Goal: Task Accomplishment & Management: Use online tool/utility

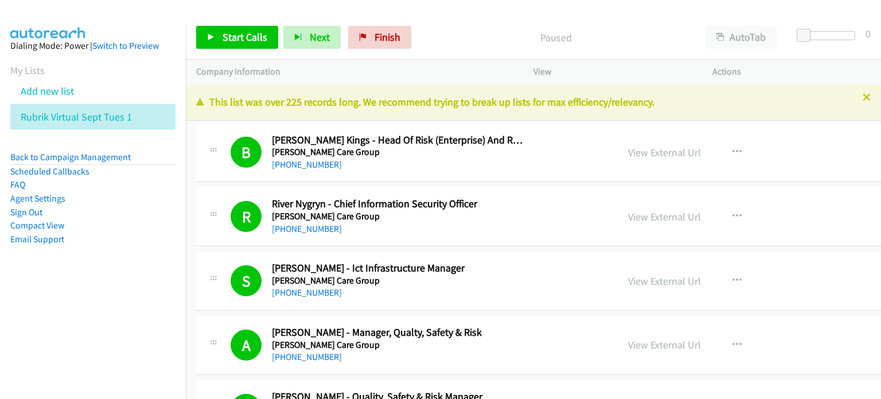
click at [234, 32] on span "Start Calls" at bounding box center [245, 36] width 45 height 13
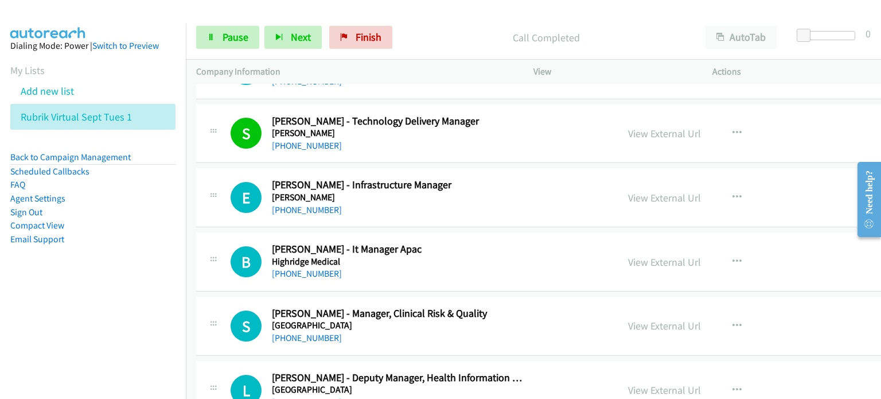
scroll to position [9981, 0]
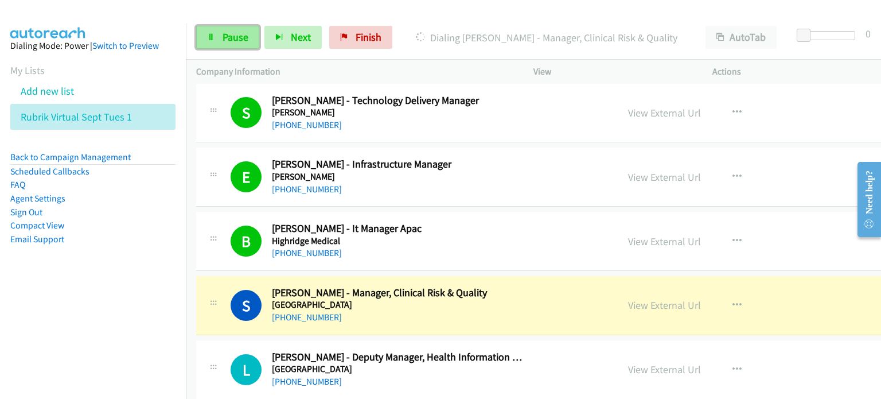
click at [227, 28] on link "Pause" at bounding box center [227, 37] width 63 height 23
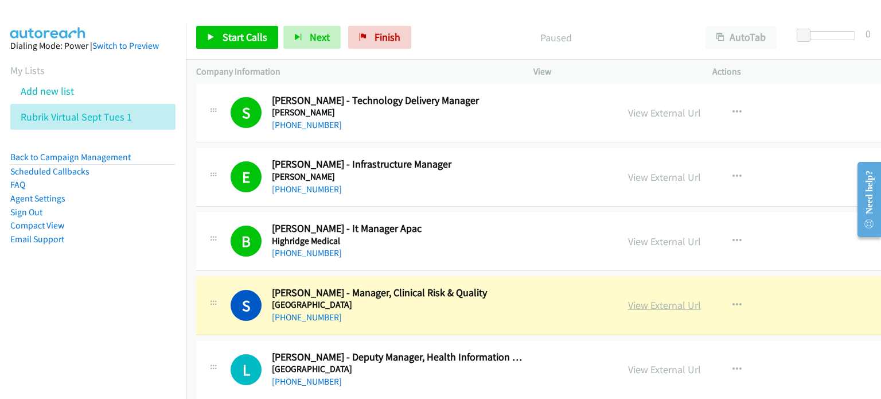
click at [634, 298] on link "View External Url" at bounding box center [664, 304] width 73 height 13
click at [628, 298] on link "View External Url" at bounding box center [664, 304] width 73 height 13
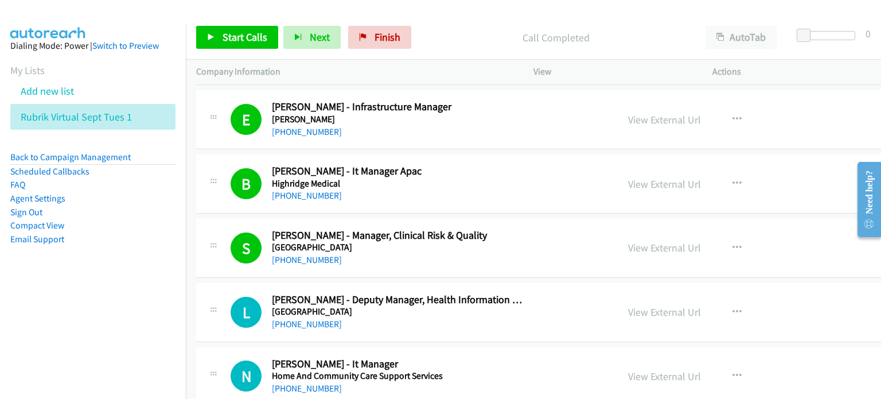
scroll to position [10153, 0]
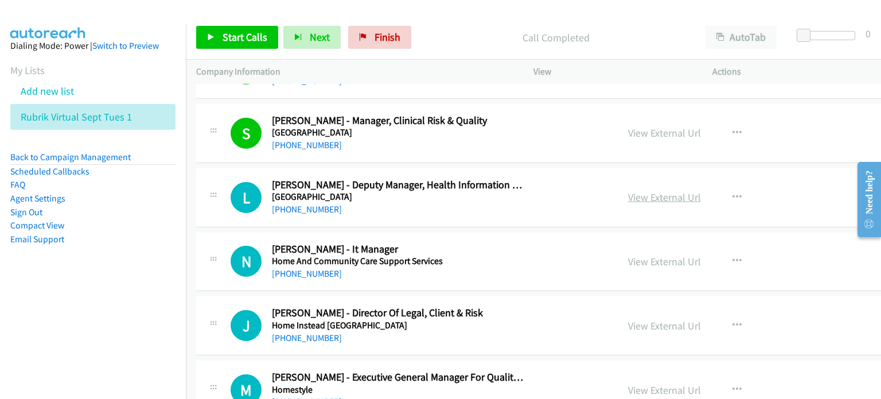
click at [628, 190] on link "View External Url" at bounding box center [664, 196] width 73 height 13
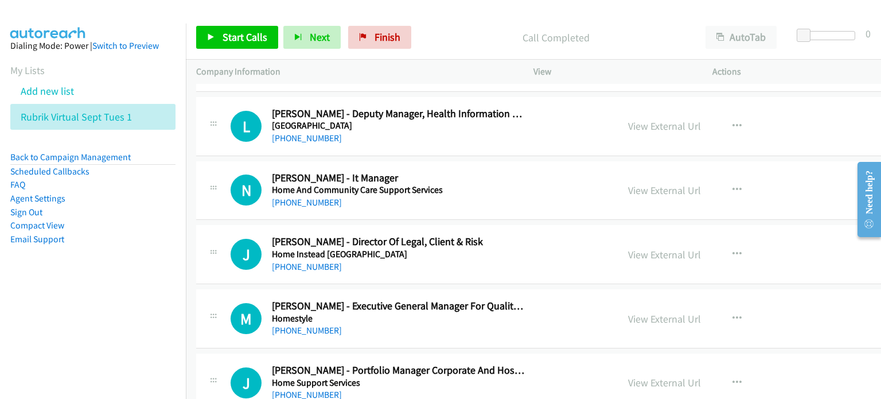
scroll to position [10268, 0]
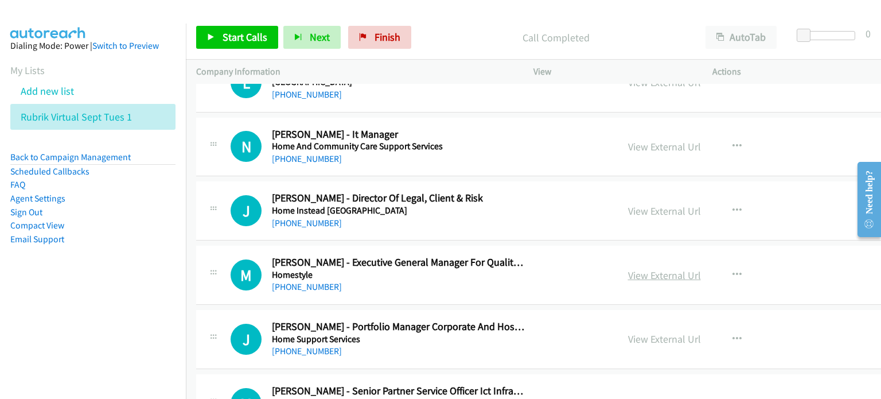
click at [631, 268] on link "View External Url" at bounding box center [664, 274] width 73 height 13
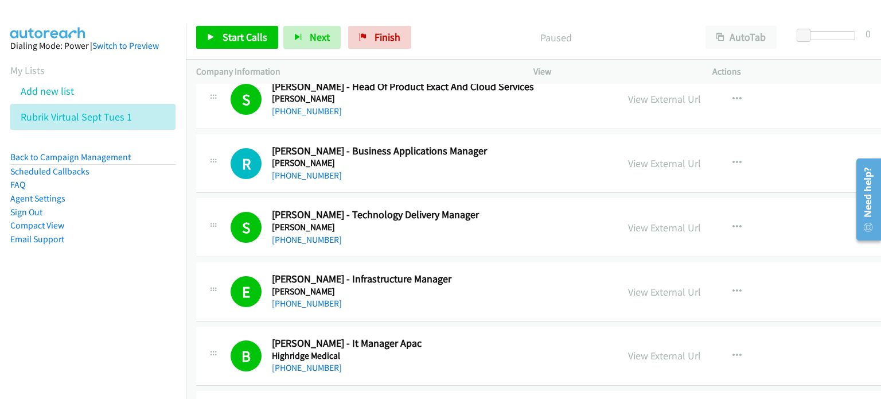
scroll to position [10096, 0]
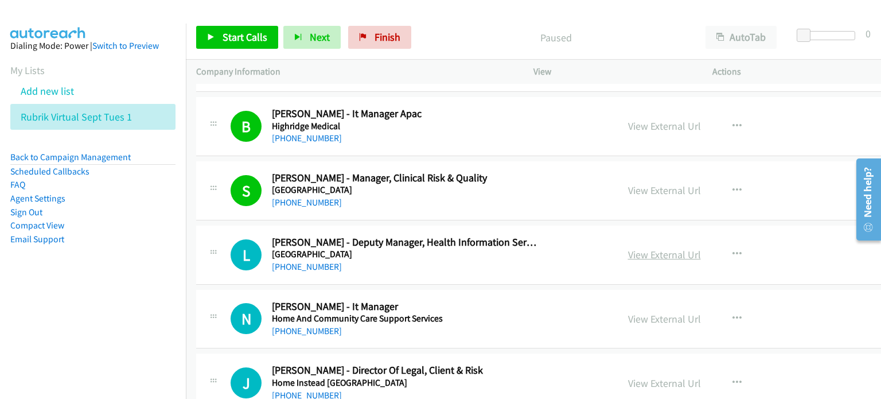
click at [628, 248] on link "View External Url" at bounding box center [664, 254] width 73 height 13
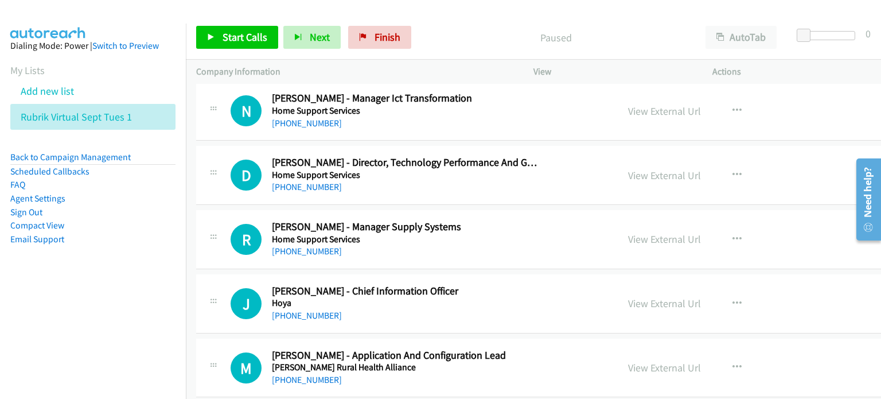
scroll to position [10727, 0]
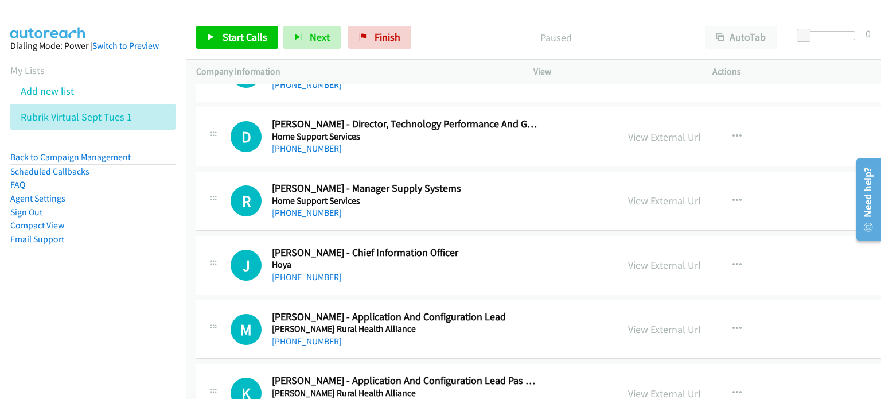
click at [637, 322] on link "View External Url" at bounding box center [664, 328] width 73 height 13
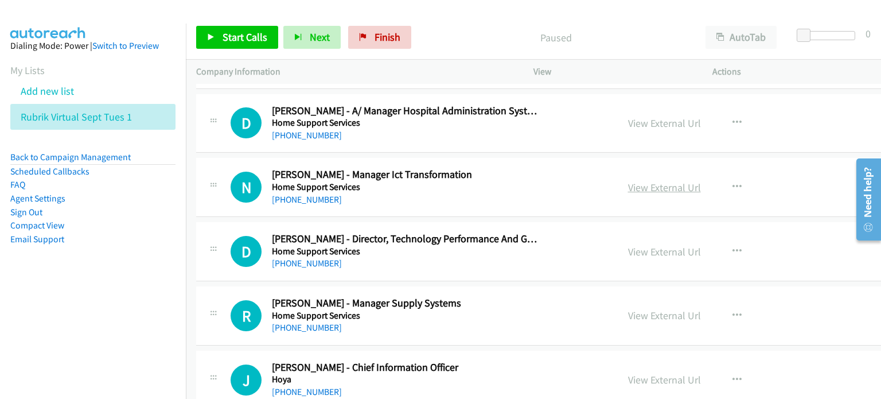
click at [632, 181] on link "View External Url" at bounding box center [664, 187] width 73 height 13
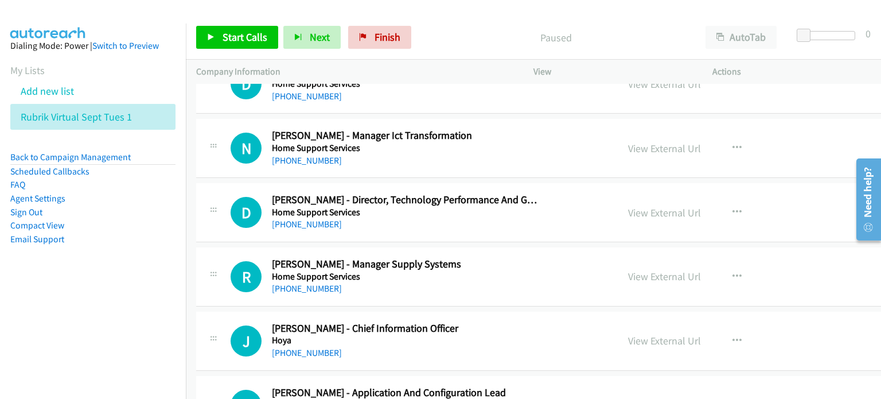
scroll to position [10669, 0]
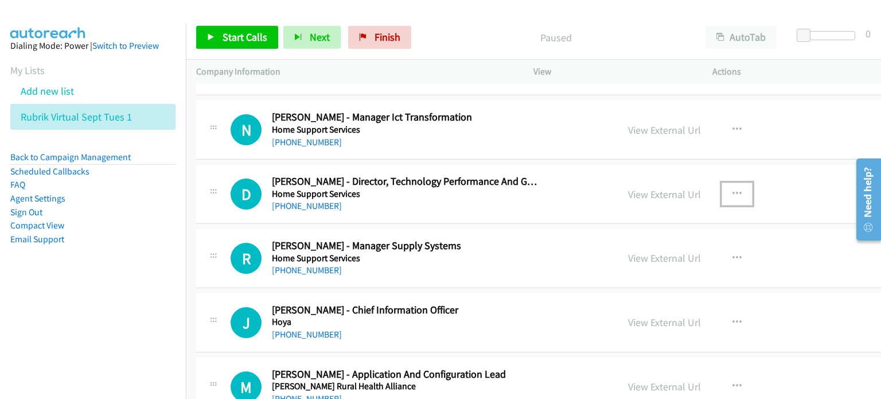
click at [733, 189] on icon "button" at bounding box center [737, 193] width 9 height 9
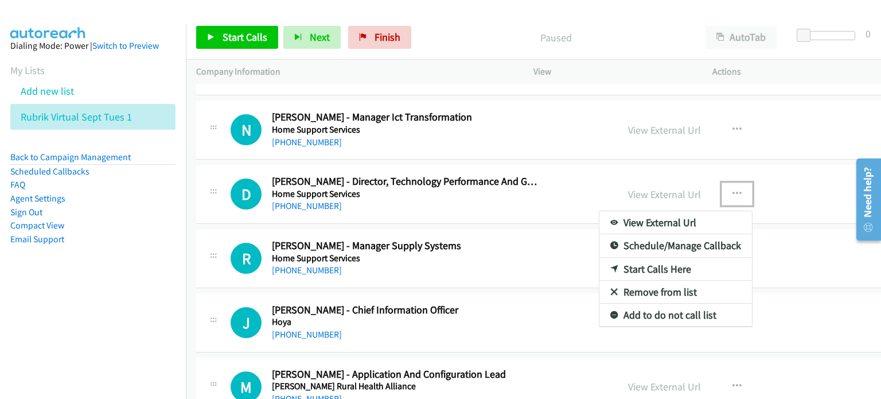
click at [624, 258] on link "Start Calls Here" at bounding box center [675, 269] width 153 height 23
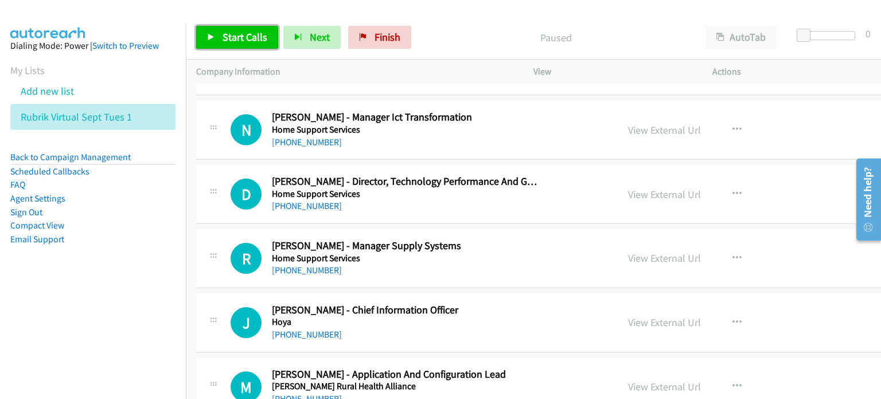
click at [217, 37] on link "Start Calls" at bounding box center [237, 37] width 82 height 23
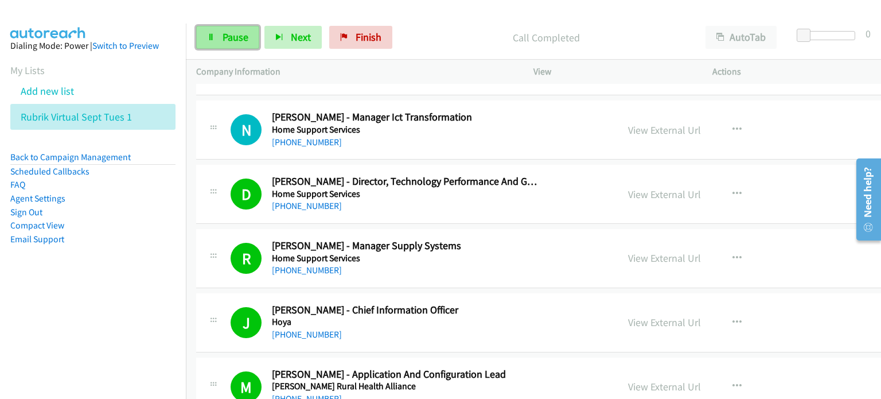
click at [233, 37] on span "Pause" at bounding box center [236, 36] width 26 height 13
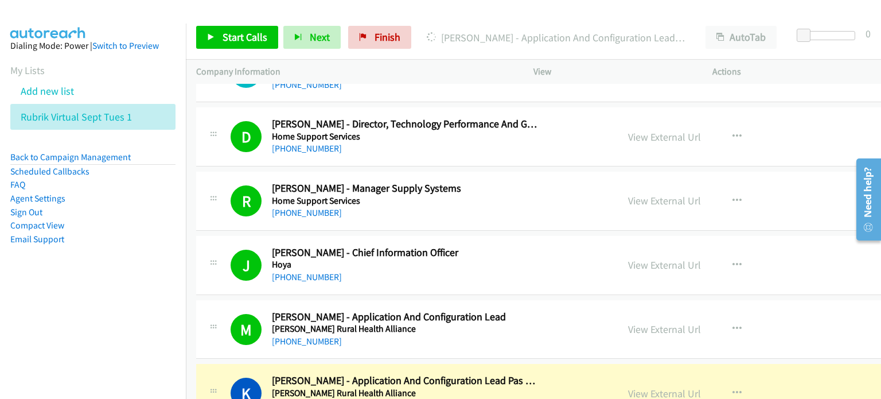
scroll to position [10784, 0]
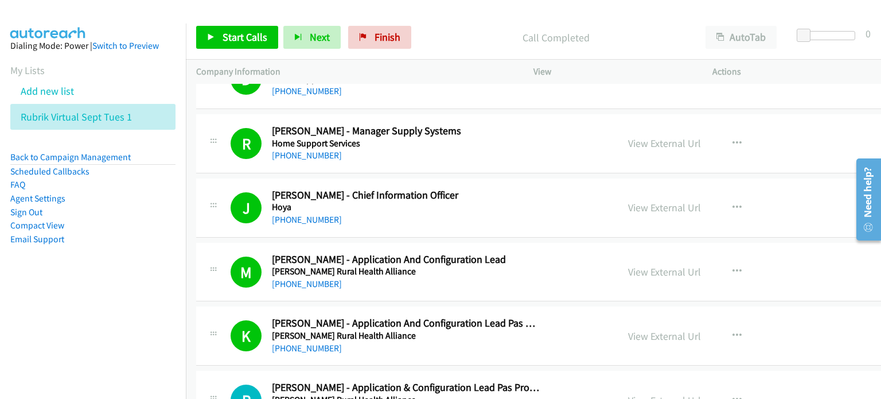
click at [139, 260] on aside "Dialing Mode: Power | Switch to Preview My Lists Add new list Rubrik Virtual Se…" at bounding box center [93, 161] width 186 height 274
click at [628, 265] on link "View External Url" at bounding box center [664, 271] width 73 height 13
click at [233, 36] on span "Start Calls" at bounding box center [245, 36] width 45 height 13
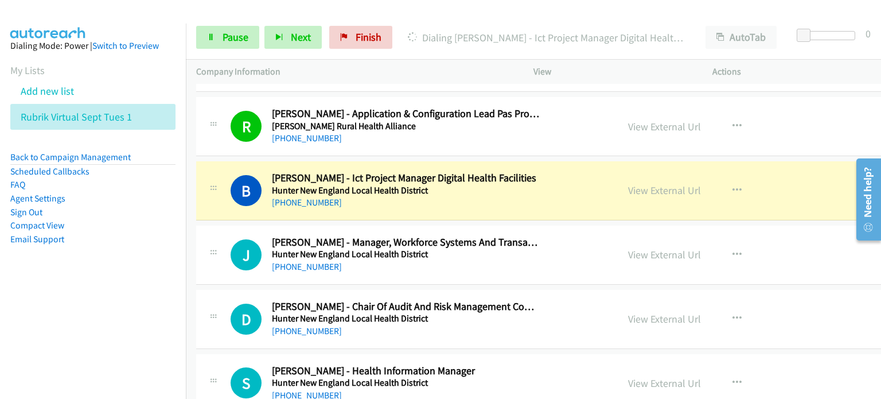
scroll to position [11071, 0]
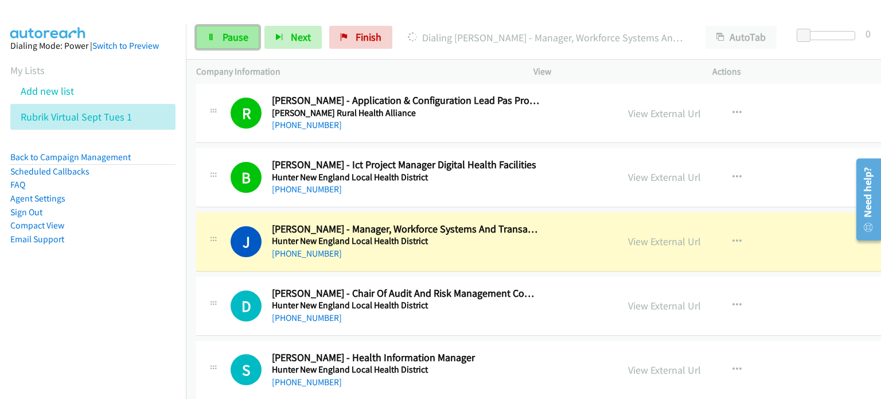
click at [228, 30] on span "Pause" at bounding box center [236, 36] width 26 height 13
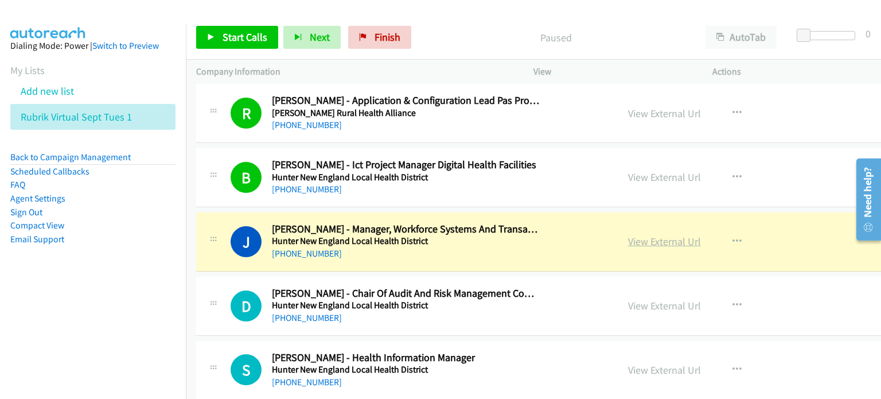
click at [628, 235] on link "View External Url" at bounding box center [664, 241] width 73 height 13
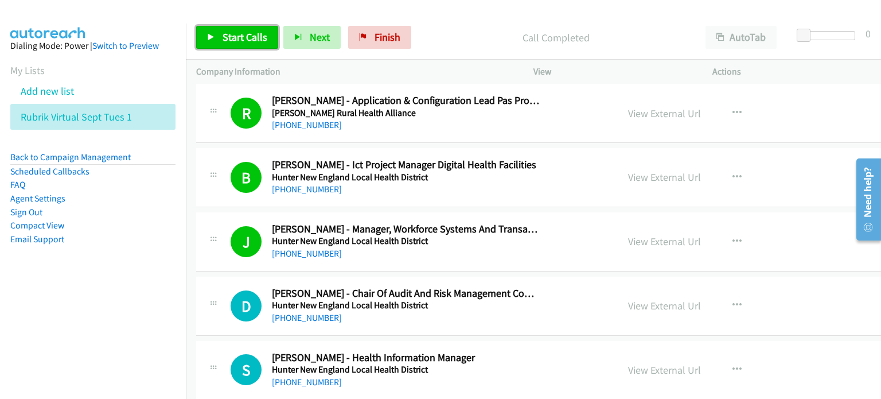
click at [244, 34] on span "Start Calls" at bounding box center [245, 36] width 45 height 13
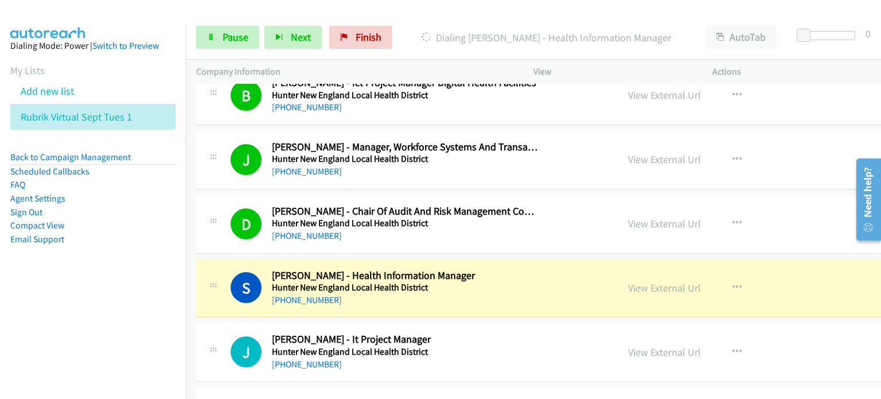
scroll to position [11243, 0]
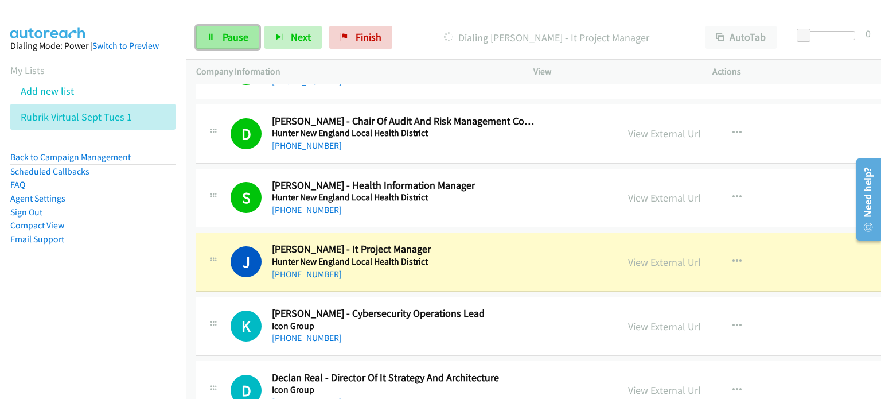
click at [229, 36] on span "Pause" at bounding box center [236, 36] width 26 height 13
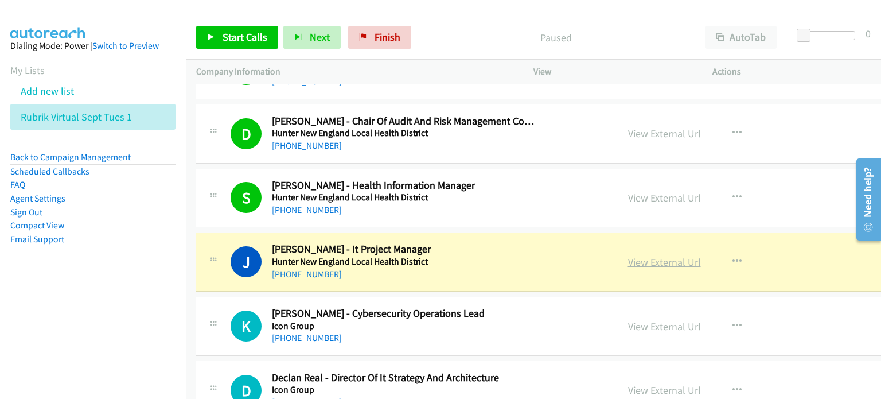
click at [628, 255] on link "View External Url" at bounding box center [664, 261] width 73 height 13
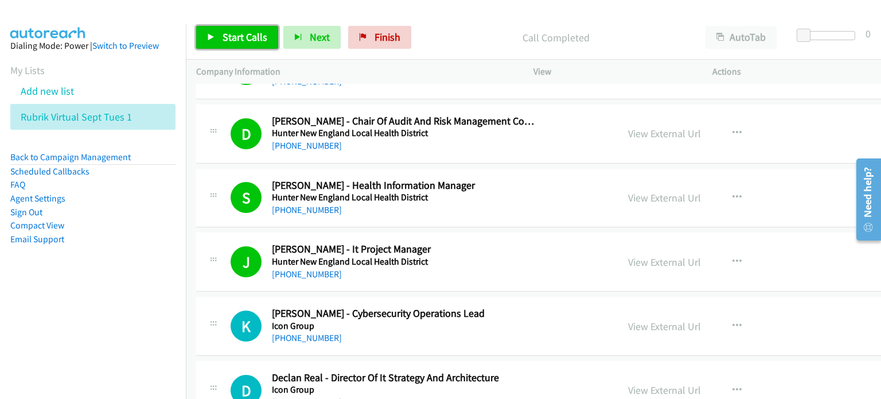
click at [236, 32] on span "Start Calls" at bounding box center [245, 36] width 45 height 13
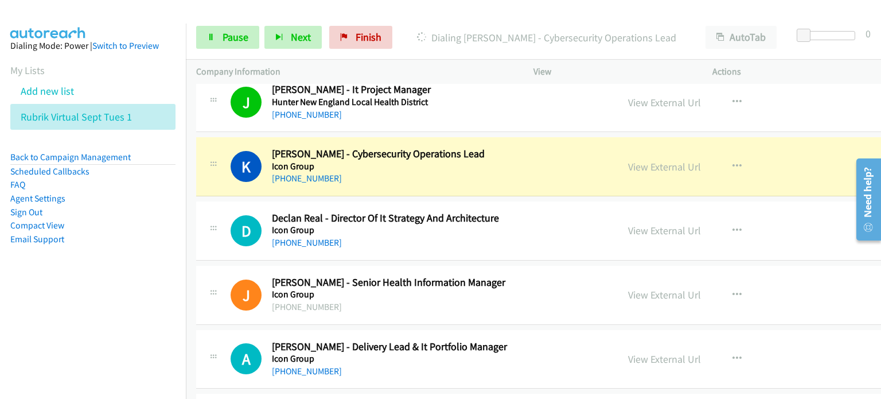
scroll to position [11415, 0]
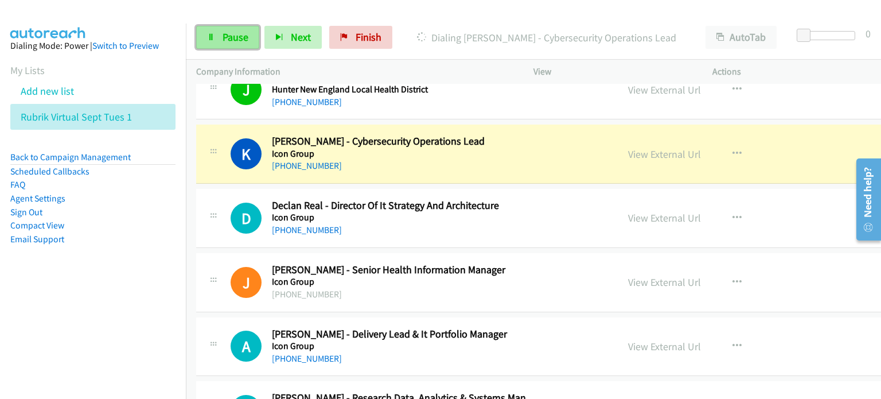
click at [227, 32] on span "Pause" at bounding box center [236, 36] width 26 height 13
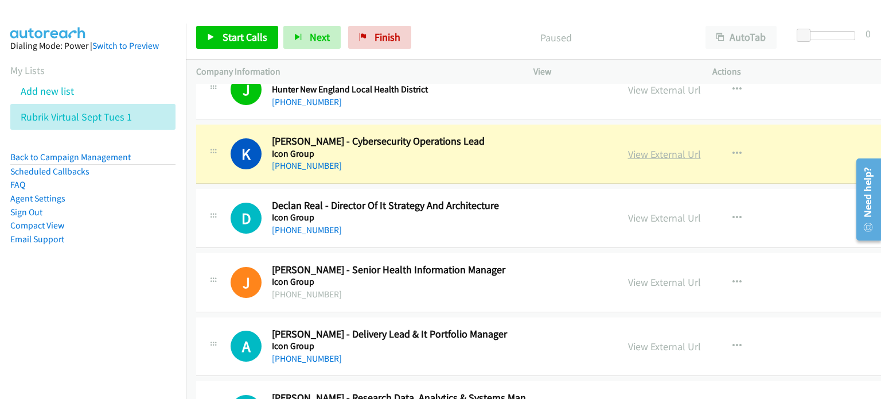
click at [628, 147] on link "View External Url" at bounding box center [664, 153] width 73 height 13
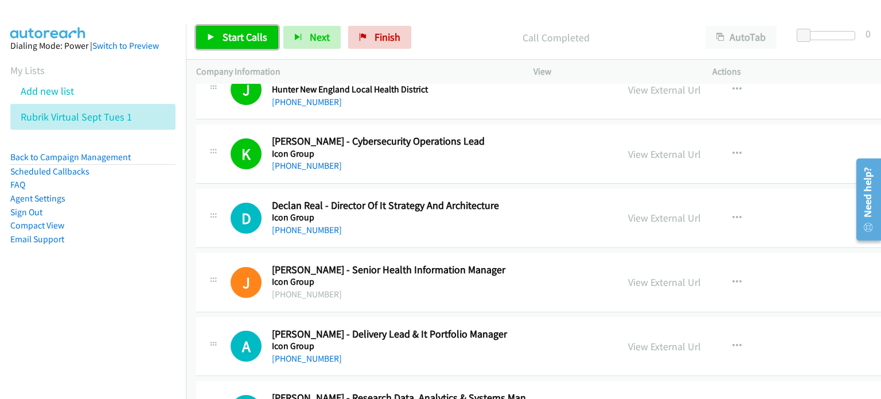
click at [233, 34] on span "Start Calls" at bounding box center [245, 36] width 45 height 13
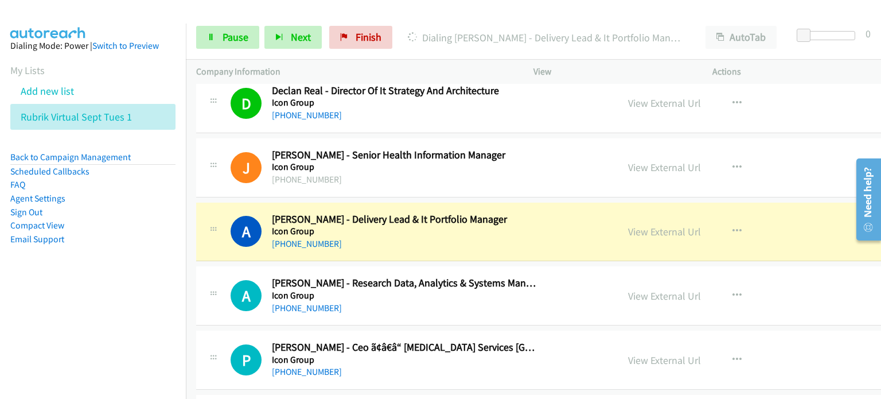
scroll to position [11587, 0]
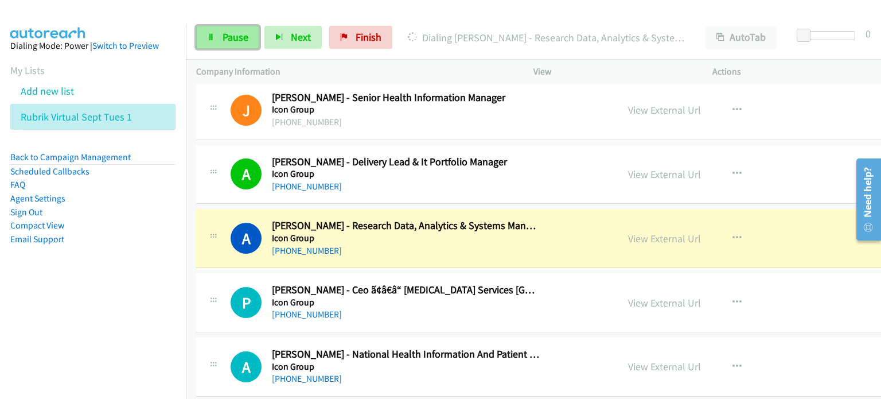
click at [233, 35] on span "Pause" at bounding box center [236, 36] width 26 height 13
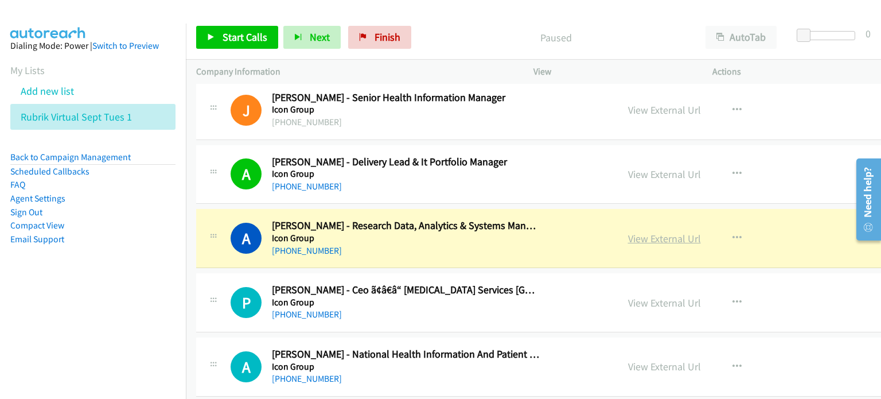
click at [628, 232] on link "View External Url" at bounding box center [664, 238] width 73 height 13
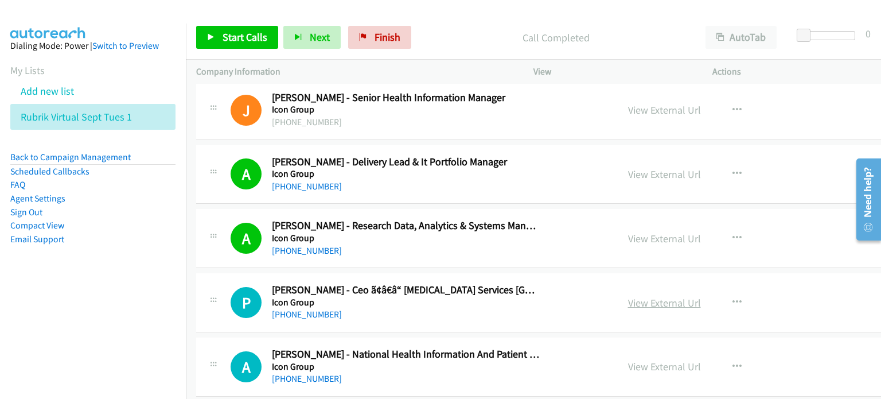
click at [629, 296] on link "View External Url" at bounding box center [664, 302] width 73 height 13
click at [249, 37] on span "Start Calls" at bounding box center [245, 36] width 45 height 13
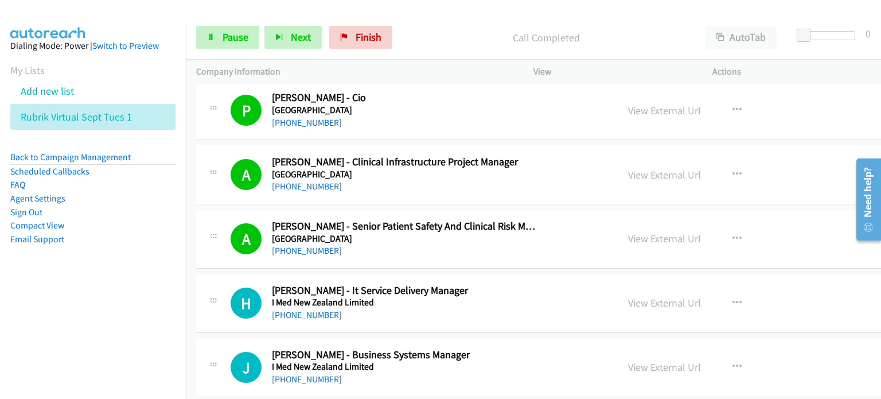
scroll to position [12103, 0]
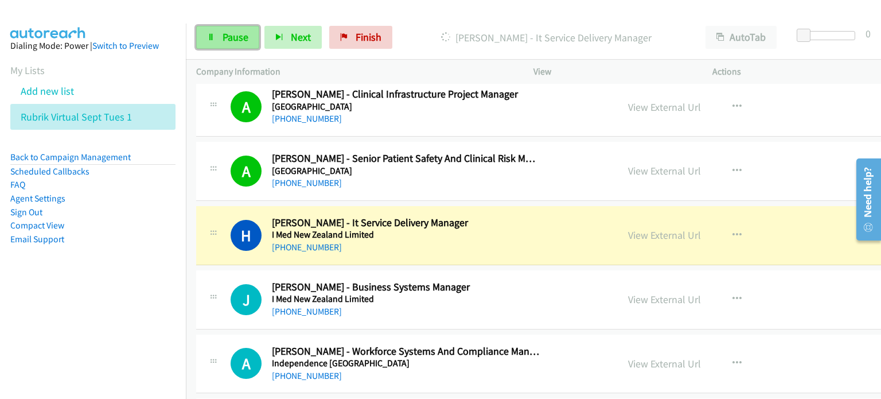
click at [236, 32] on span "Pause" at bounding box center [236, 36] width 26 height 13
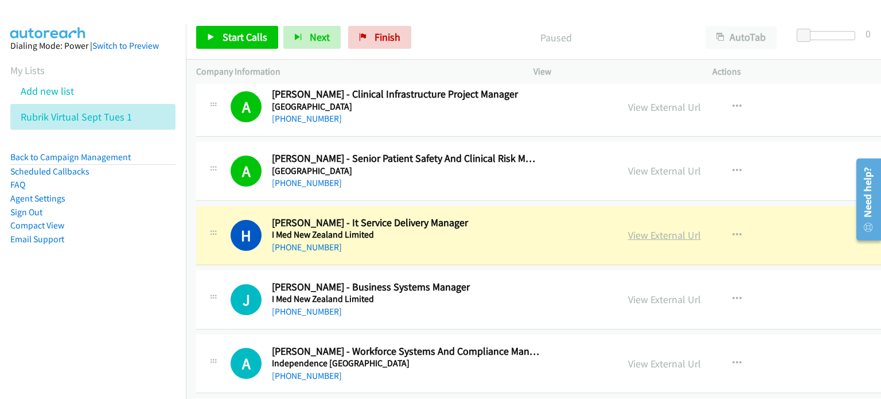
click at [628, 228] on link "View External Url" at bounding box center [664, 234] width 73 height 13
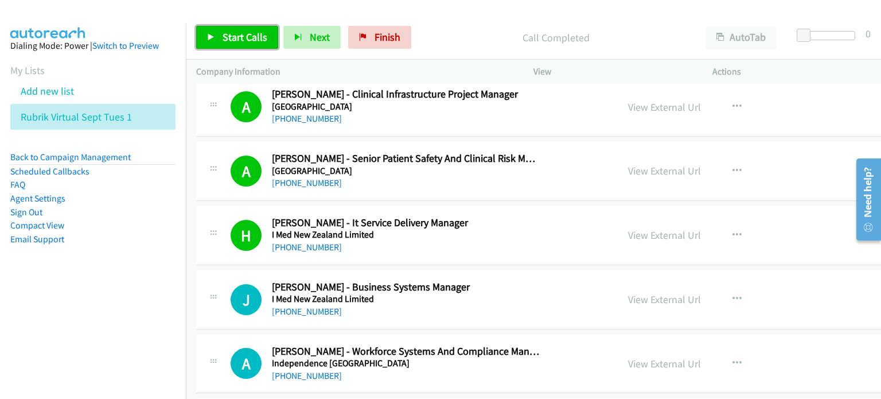
click at [224, 32] on span "Start Calls" at bounding box center [245, 36] width 45 height 13
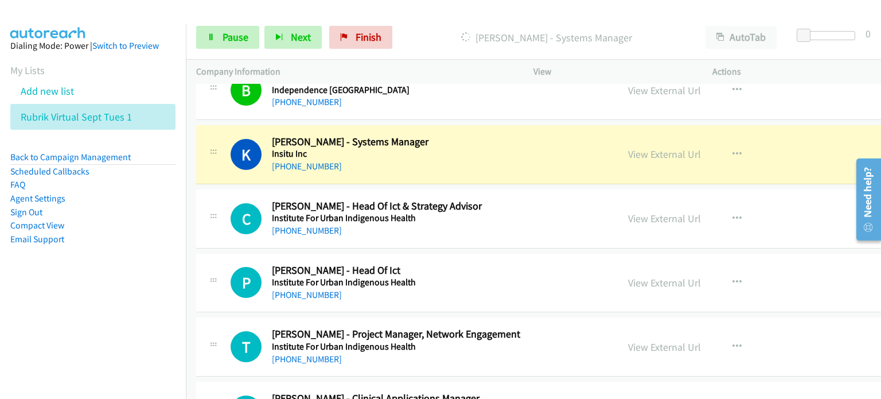
scroll to position [12447, 0]
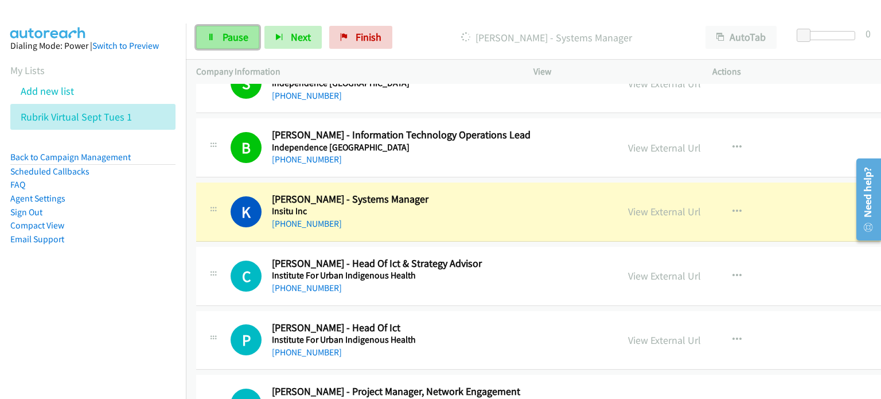
click at [223, 36] on span "Pause" at bounding box center [236, 36] width 26 height 13
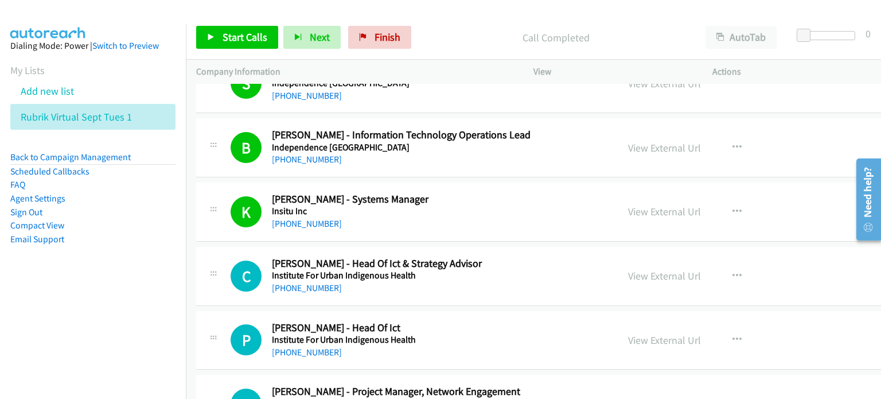
click at [465, 24] on div "Start Calls Pause Next Finish Call Completed AutoTab AutoTab 0" at bounding box center [533, 37] width 695 height 44
click at [629, 205] on link "View External Url" at bounding box center [664, 211] width 73 height 13
click at [375, 33] on span "Finish" at bounding box center [388, 36] width 26 height 13
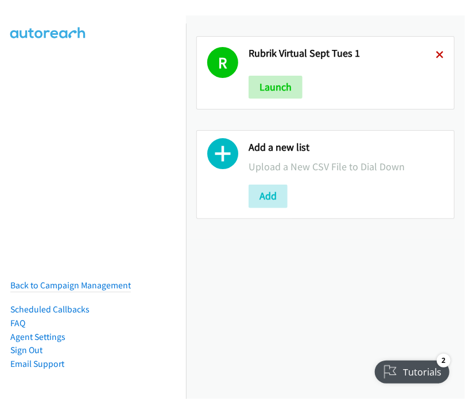
click at [435, 52] on icon at bounding box center [439, 56] width 8 height 8
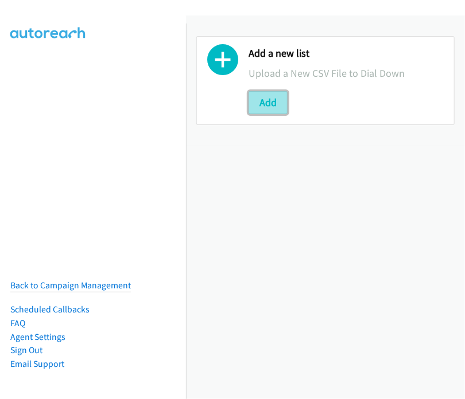
click at [257, 98] on button "Add" at bounding box center [267, 102] width 39 height 23
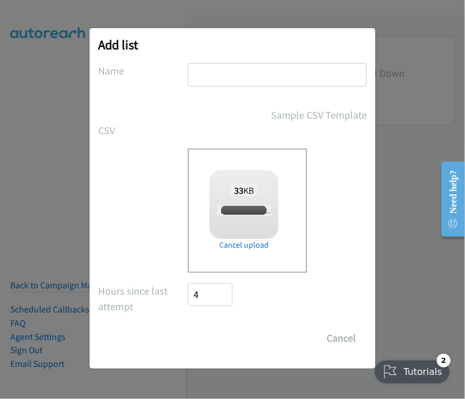
checkbox input "true"
click at [215, 71] on input "text" at bounding box center [277, 75] width 179 height 24
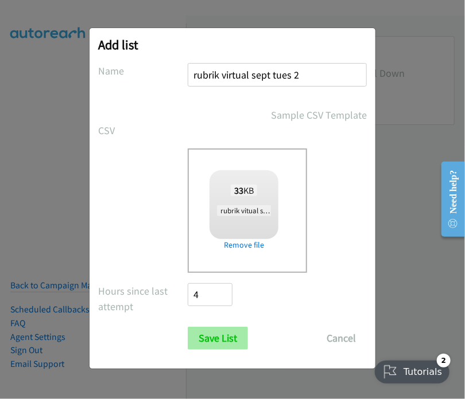
type input "rubrik virtual sept tues 2"
click at [216, 337] on input "Save List" at bounding box center [218, 338] width 60 height 23
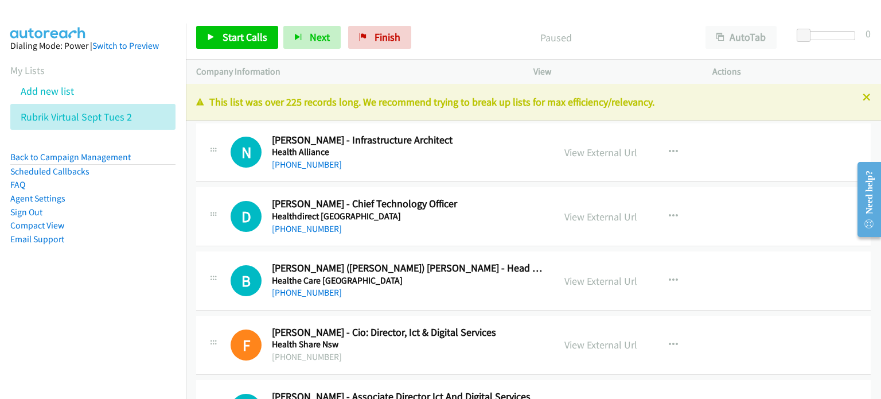
scroll to position [115, 0]
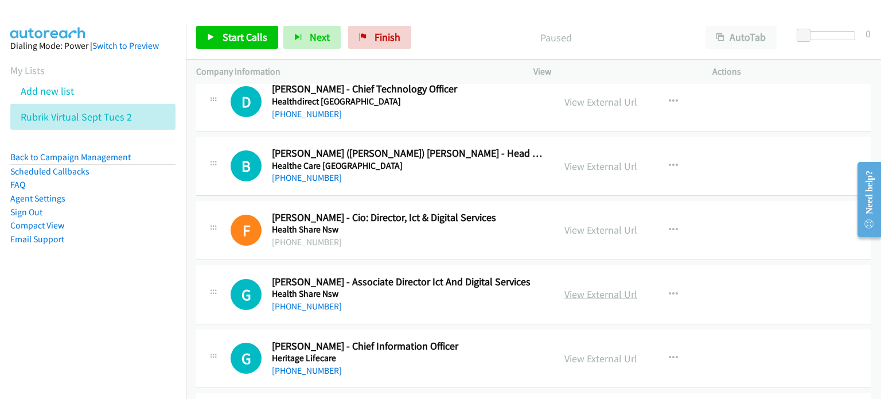
click at [587, 295] on link "View External Url" at bounding box center [600, 293] width 73 height 13
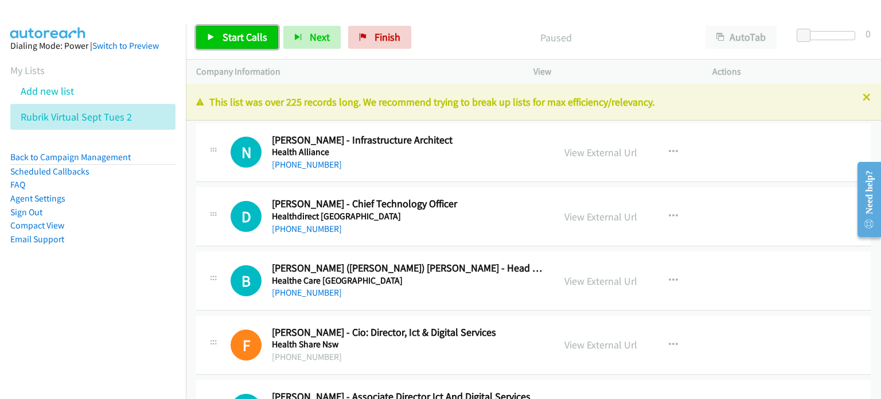
click at [226, 35] on span "Start Calls" at bounding box center [245, 36] width 45 height 13
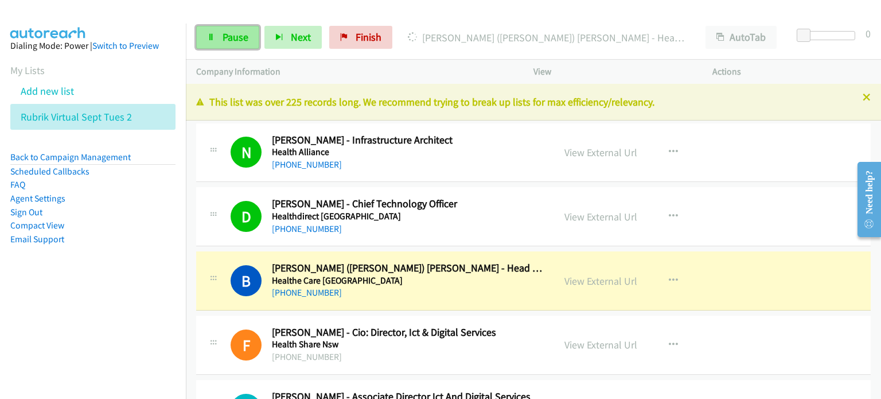
click at [236, 32] on span "Pause" at bounding box center [236, 36] width 26 height 13
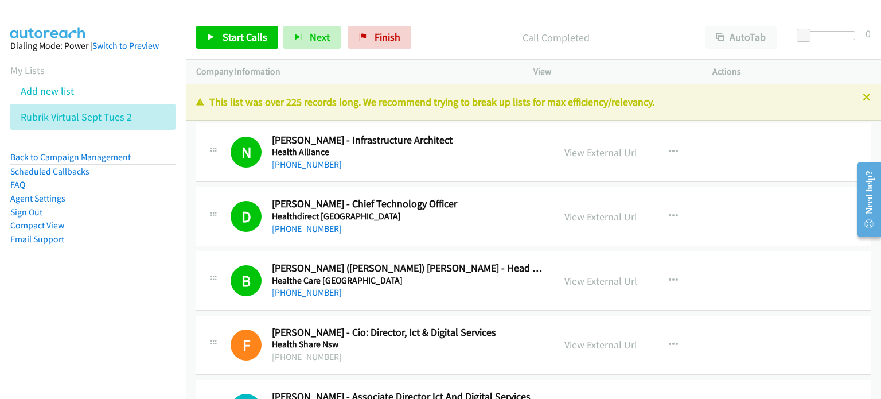
click at [473, 29] on div "Call Completed" at bounding box center [555, 37] width 279 height 23
click at [587, 278] on link "View External Url" at bounding box center [600, 280] width 73 height 13
click at [231, 30] on span "Start Calls" at bounding box center [245, 36] width 45 height 13
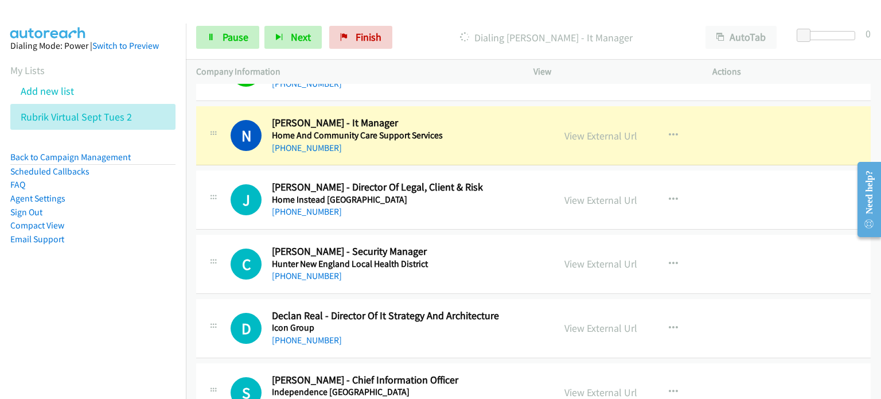
scroll to position [459, 0]
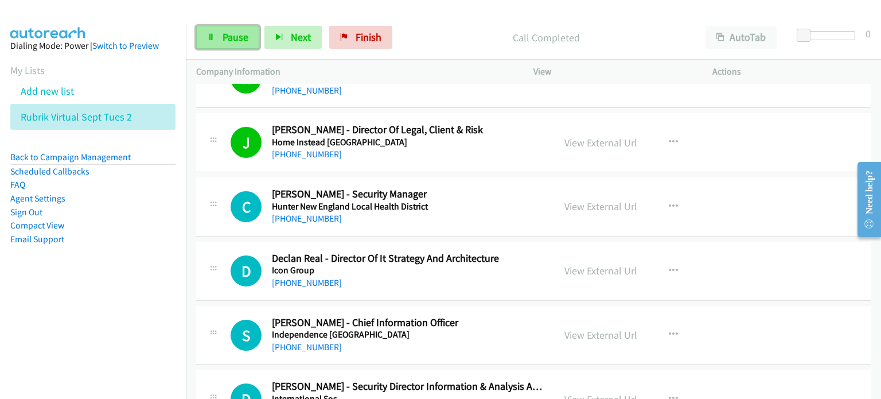
click at [224, 36] on span "Pause" at bounding box center [236, 36] width 26 height 13
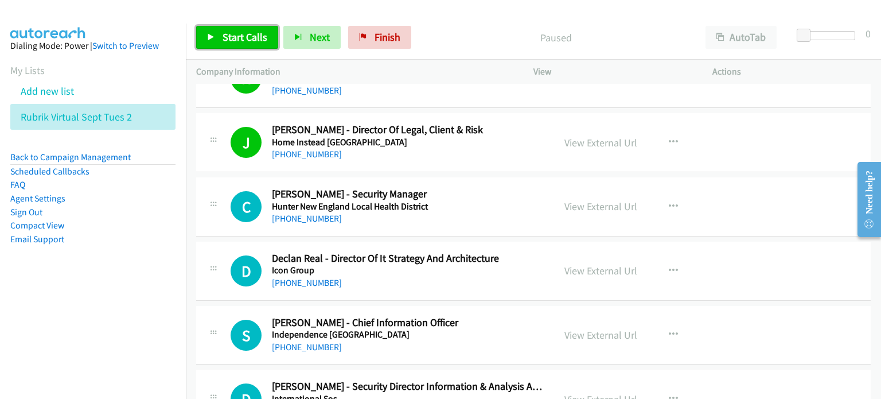
click at [236, 30] on span "Start Calls" at bounding box center [245, 36] width 45 height 13
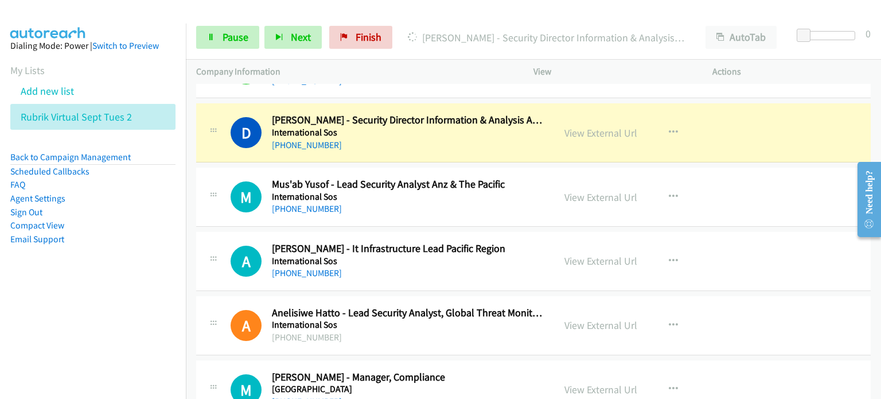
scroll to position [746, 0]
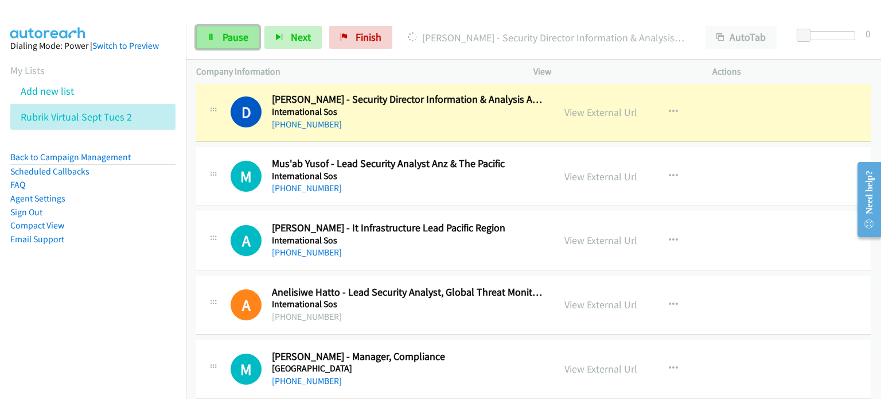
click at [227, 29] on link "Pause" at bounding box center [227, 37] width 63 height 23
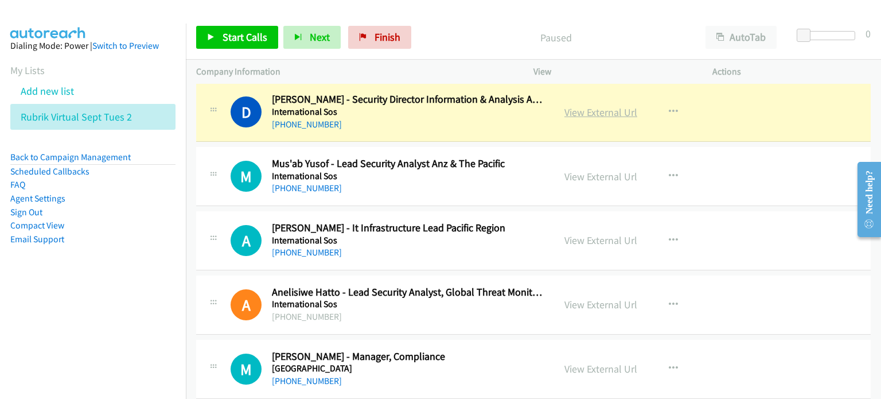
click at [591, 109] on link "View External Url" at bounding box center [600, 112] width 73 height 13
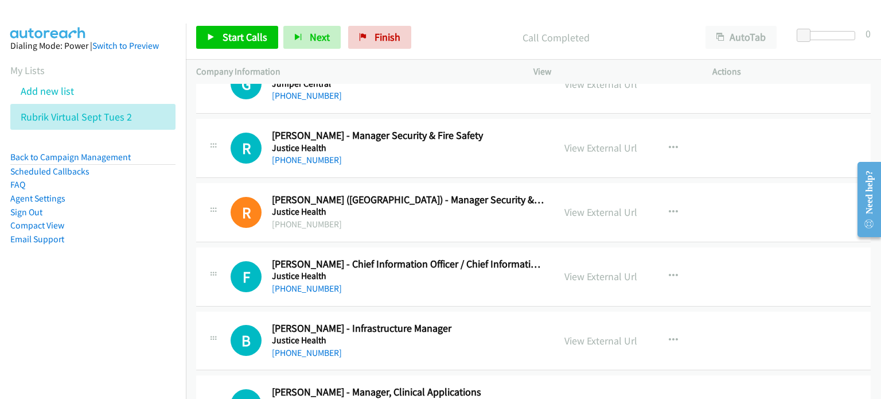
scroll to position [1893, 0]
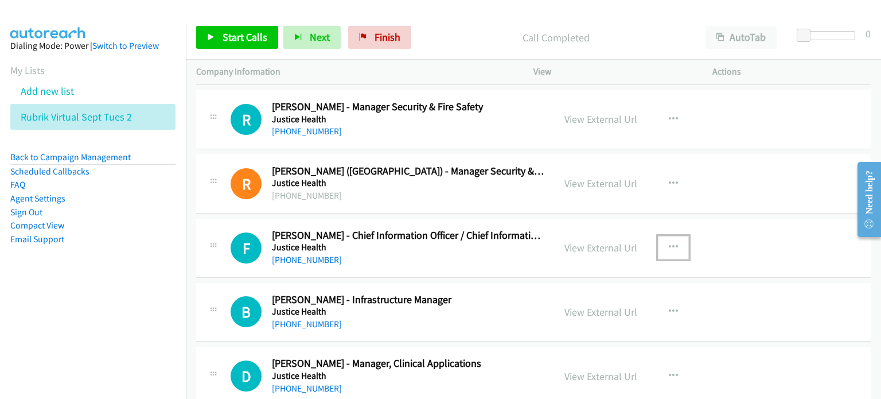
click at [669, 243] on icon "button" at bounding box center [673, 247] width 9 height 9
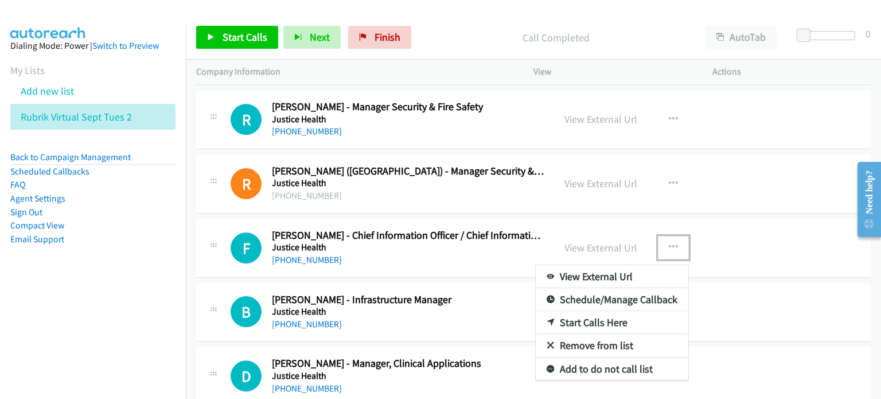
click at [615, 318] on link "Start Calls Here" at bounding box center [612, 322] width 153 height 23
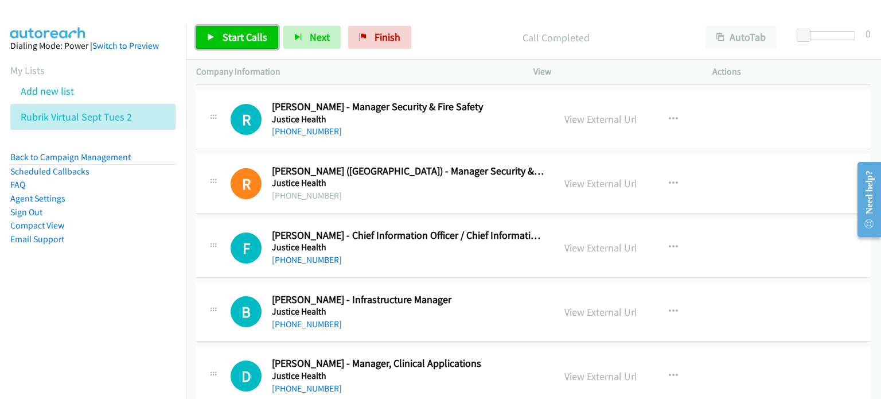
click at [240, 37] on span "Start Calls" at bounding box center [245, 36] width 45 height 13
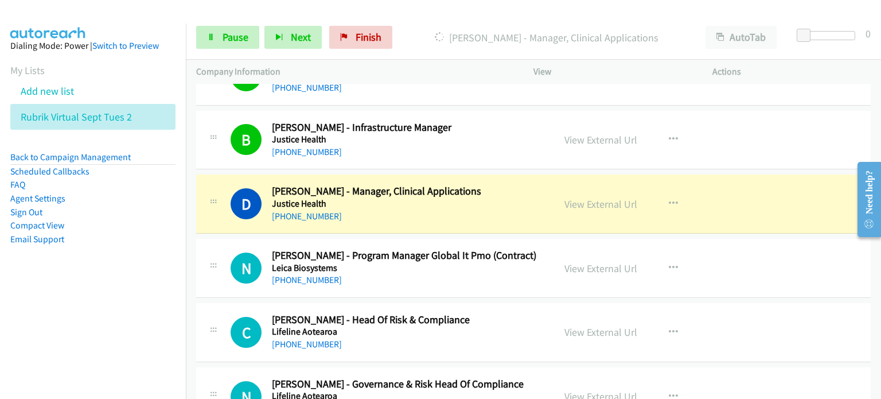
scroll to position [2122, 0]
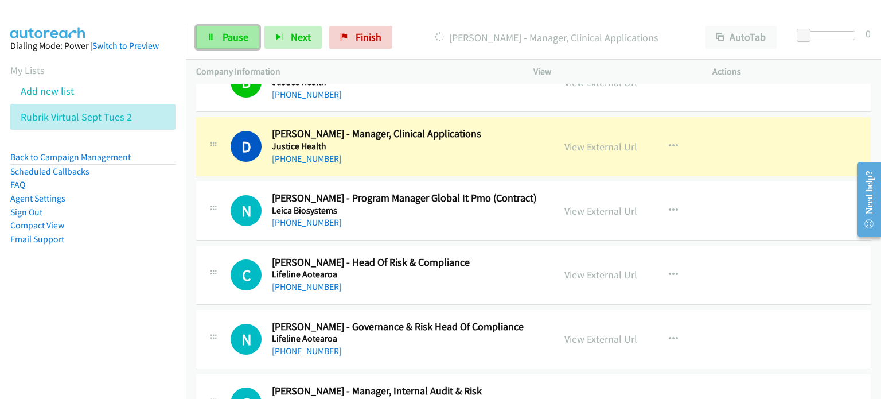
click at [246, 34] on span "Pause" at bounding box center [236, 36] width 26 height 13
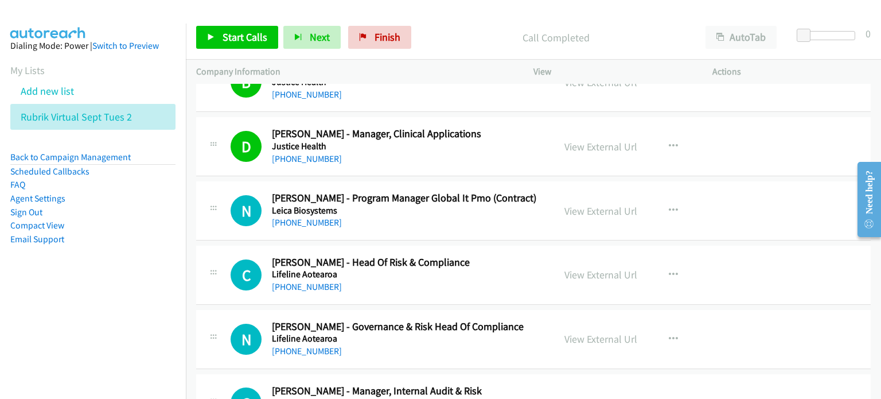
click at [459, 47] on div "Call Completed" at bounding box center [555, 37] width 279 height 23
click at [587, 142] on link "View External Url" at bounding box center [600, 146] width 73 height 13
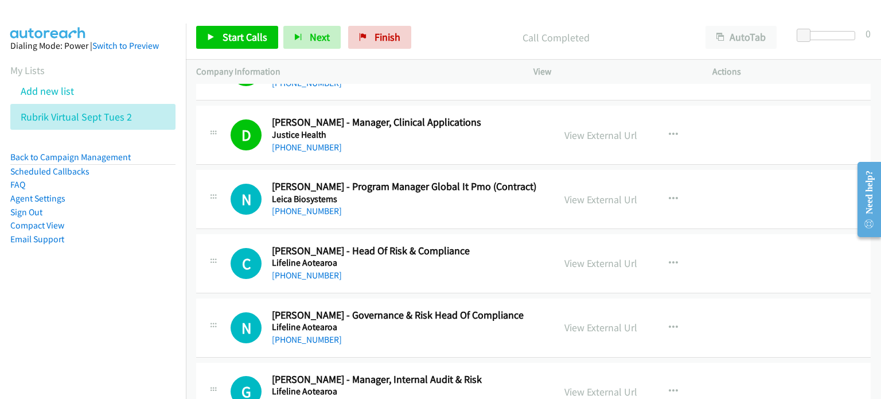
scroll to position [2180, 0]
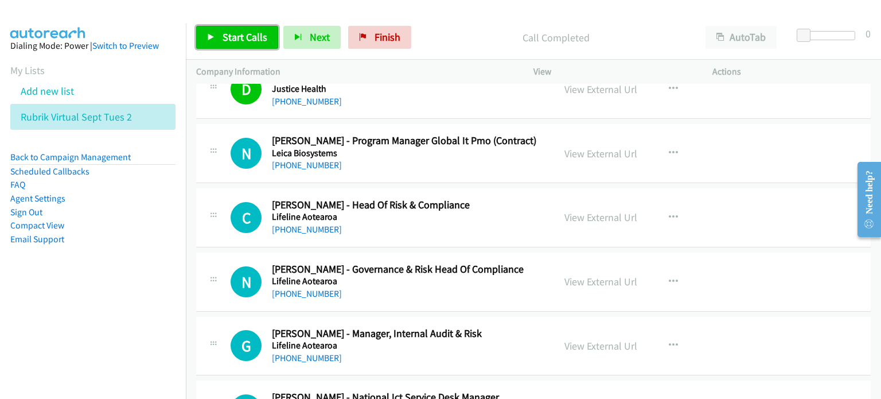
click at [231, 33] on span "Start Calls" at bounding box center [245, 36] width 45 height 13
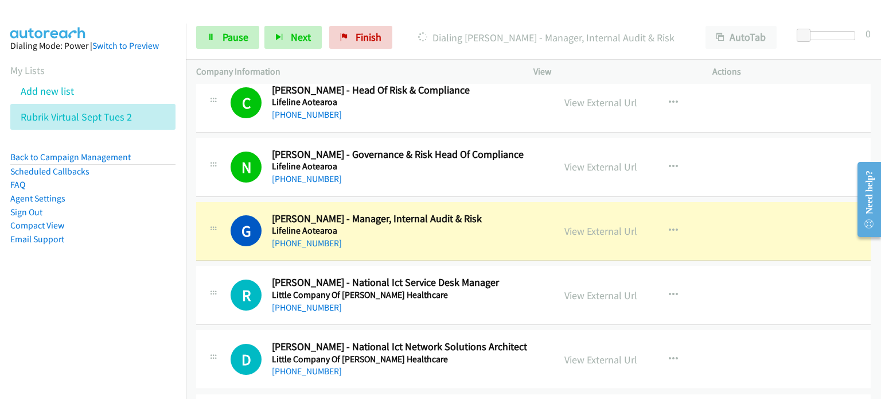
scroll to position [2352, 0]
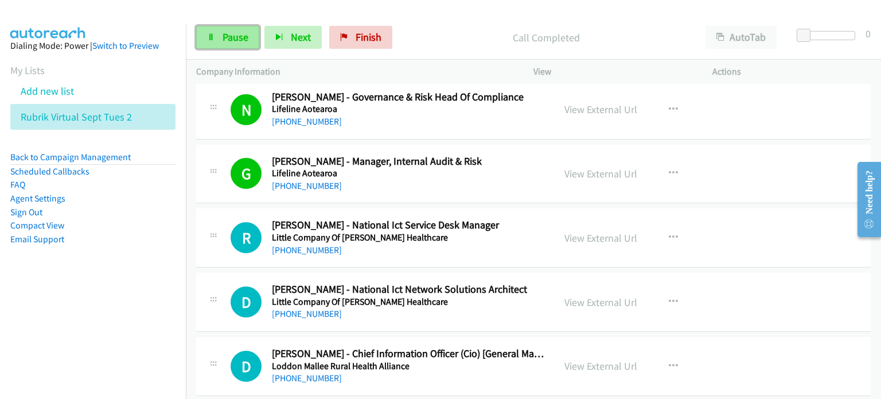
click at [219, 34] on link "Pause" at bounding box center [227, 37] width 63 height 23
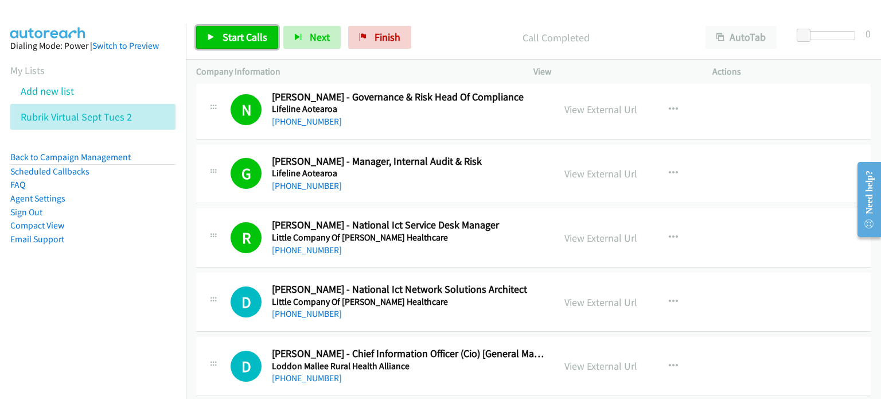
click at [237, 39] on span "Start Calls" at bounding box center [245, 36] width 45 height 13
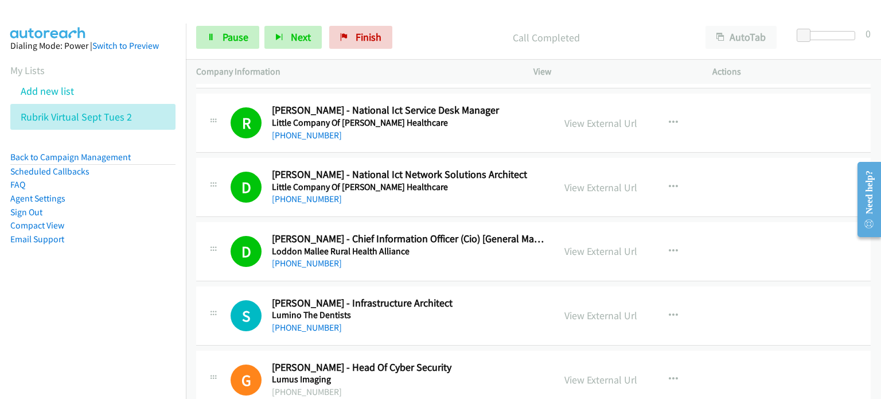
scroll to position [2581, 0]
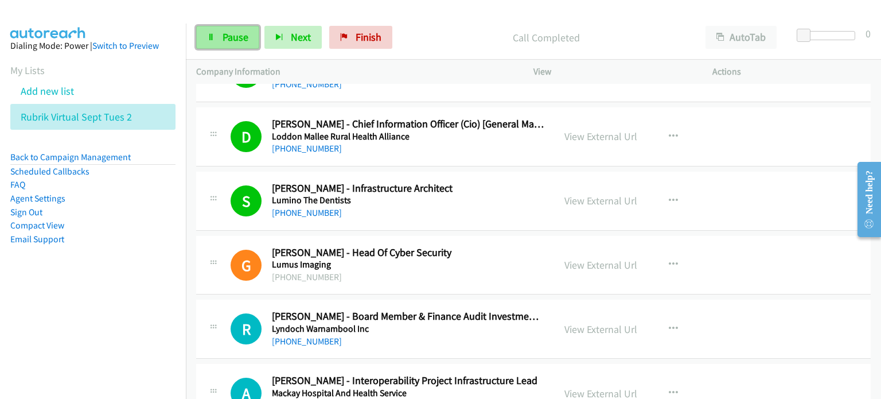
click at [231, 32] on span "Pause" at bounding box center [236, 36] width 26 height 13
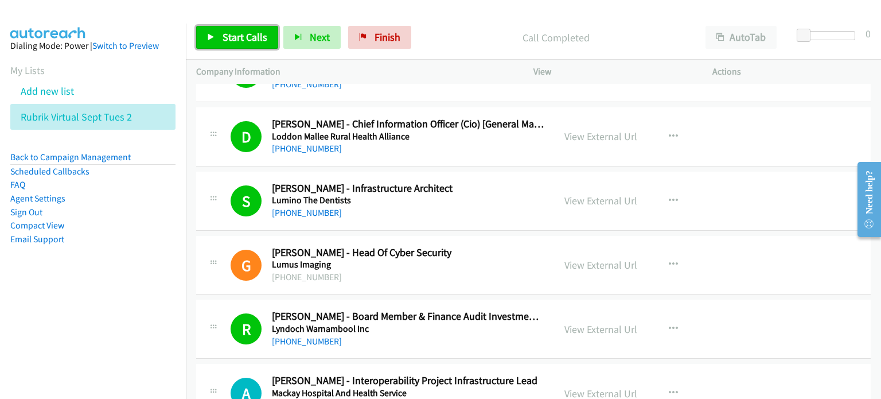
click at [235, 35] on span "Start Calls" at bounding box center [245, 36] width 45 height 13
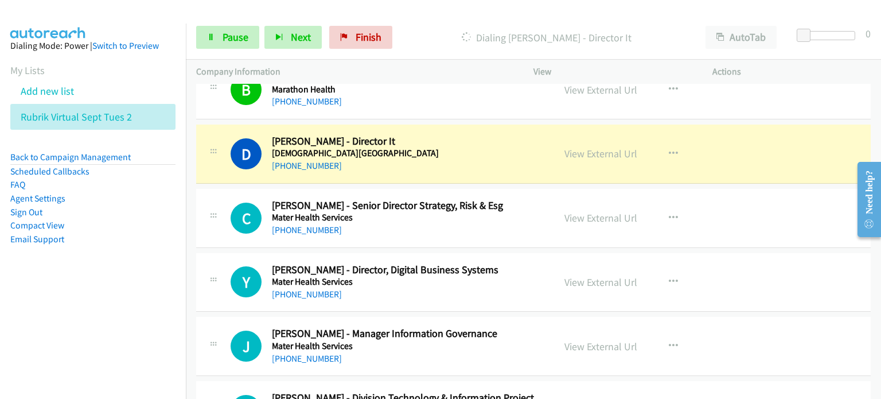
scroll to position [3327, 0]
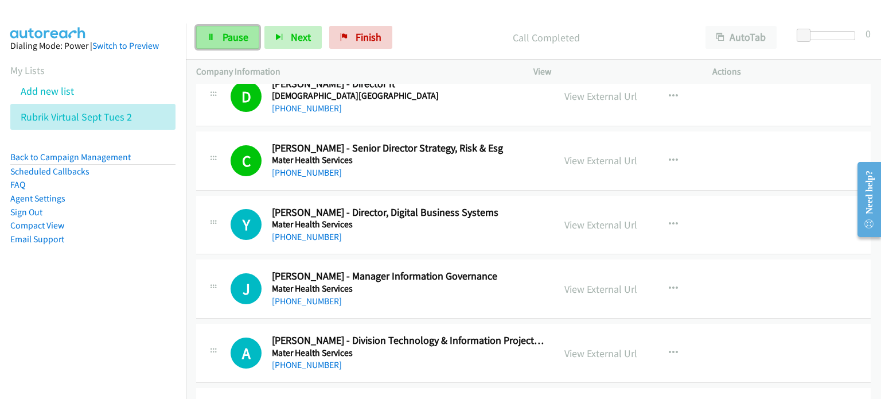
click at [227, 34] on span "Pause" at bounding box center [236, 36] width 26 height 13
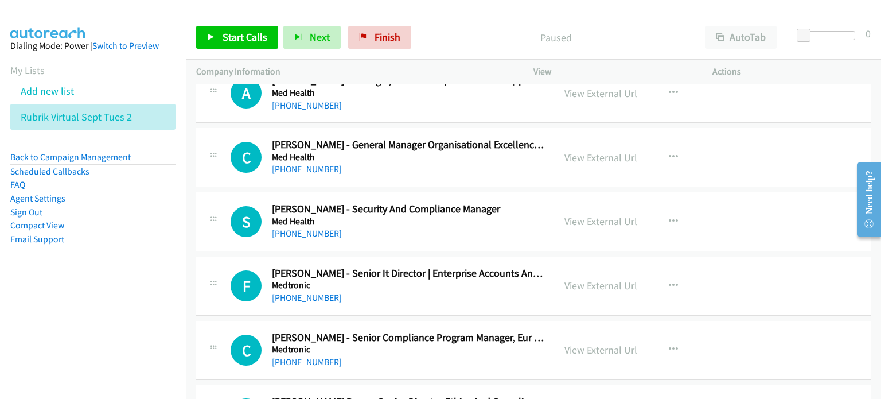
scroll to position [3728, 0]
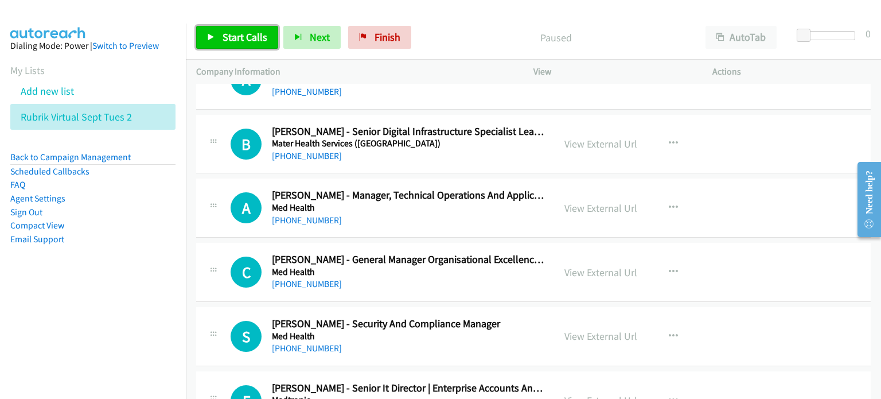
click at [238, 34] on span "Start Calls" at bounding box center [245, 36] width 45 height 13
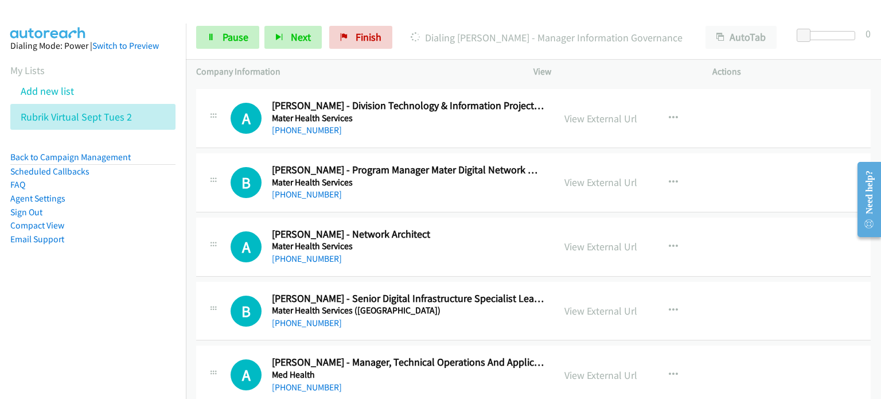
scroll to position [3442, 0]
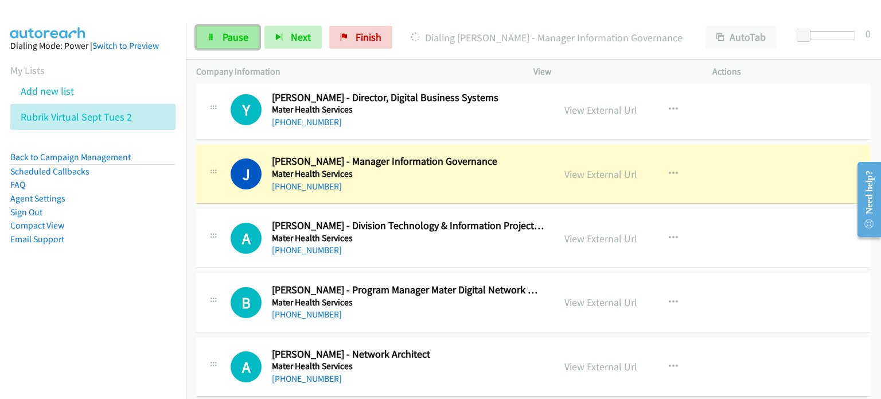
click at [223, 32] on span "Pause" at bounding box center [236, 36] width 26 height 13
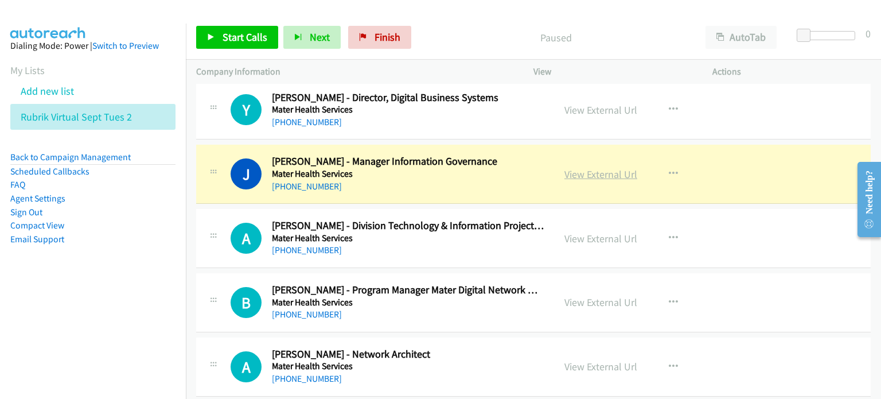
click at [592, 167] on link "View External Url" at bounding box center [600, 173] width 73 height 13
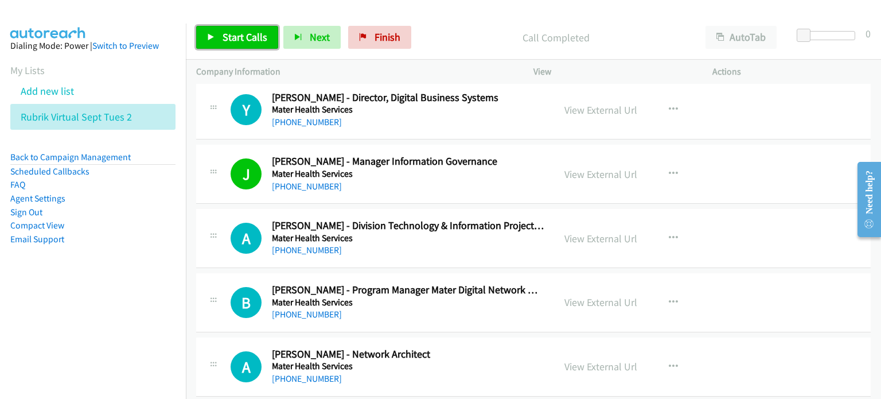
click at [229, 38] on span "Start Calls" at bounding box center [245, 36] width 45 height 13
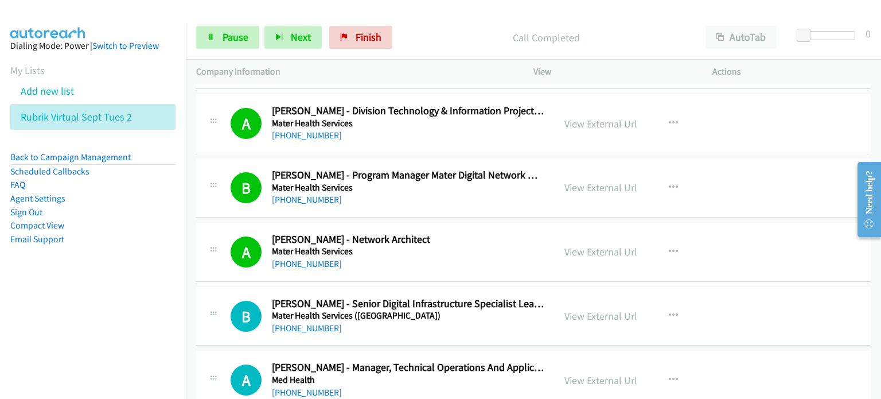
scroll to position [3728, 0]
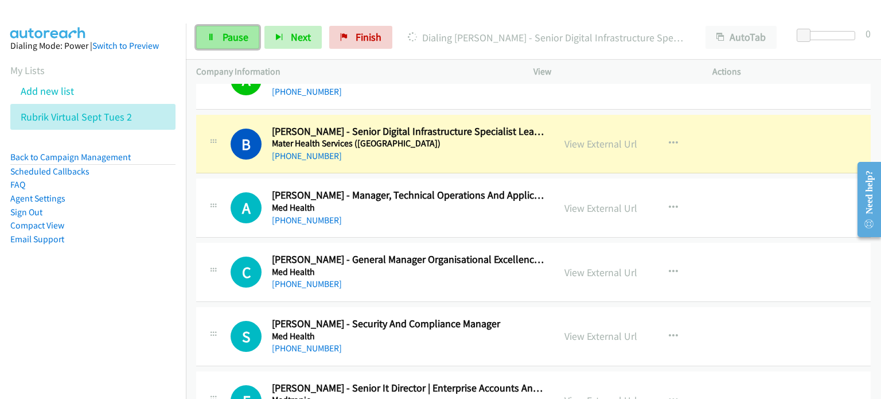
click at [229, 36] on span "Pause" at bounding box center [236, 36] width 26 height 13
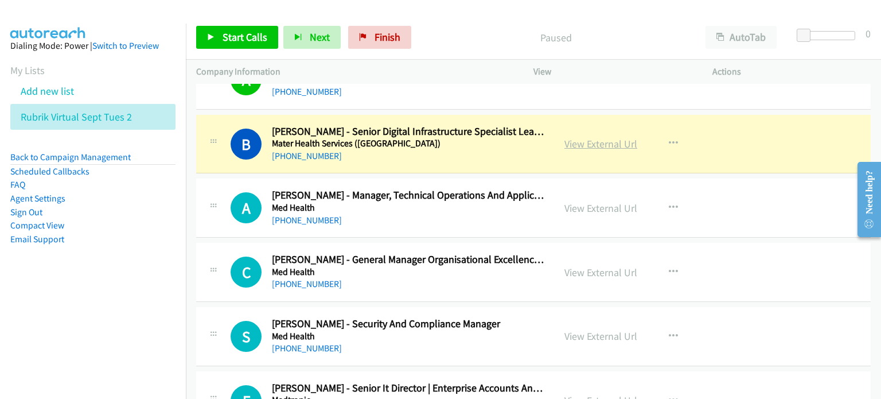
click at [592, 137] on link "View External Url" at bounding box center [600, 143] width 73 height 13
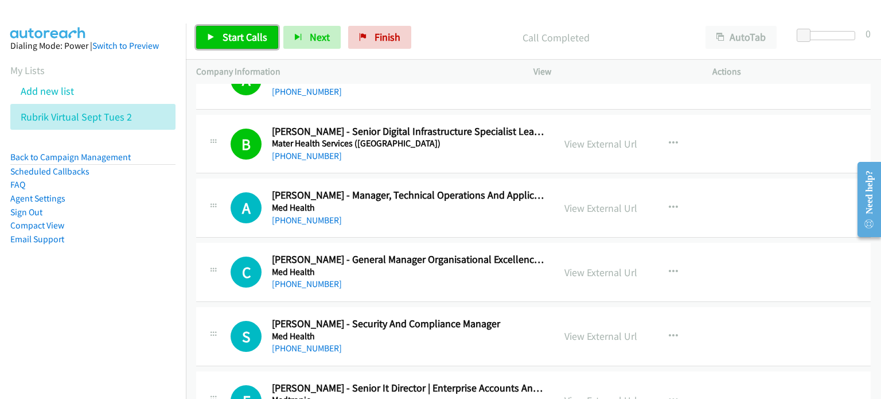
click at [229, 35] on span "Start Calls" at bounding box center [245, 36] width 45 height 13
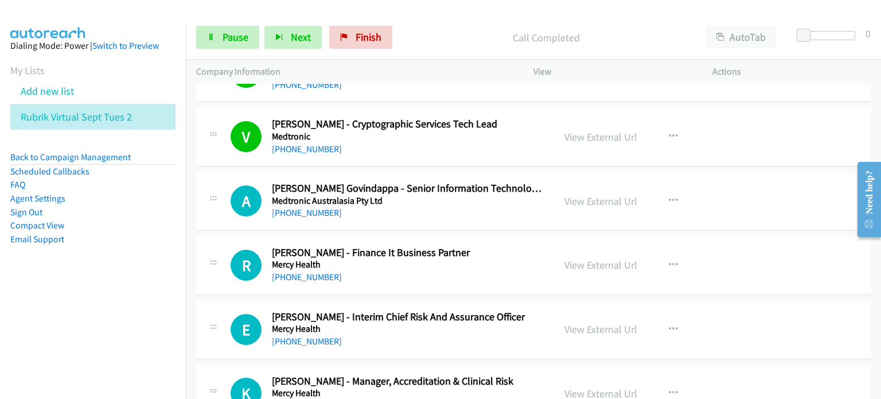
scroll to position [4187, 0]
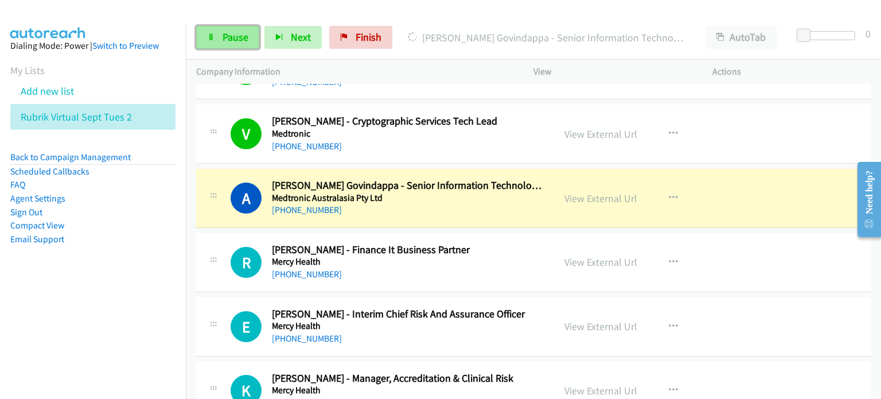
click at [235, 36] on span "Pause" at bounding box center [236, 36] width 26 height 13
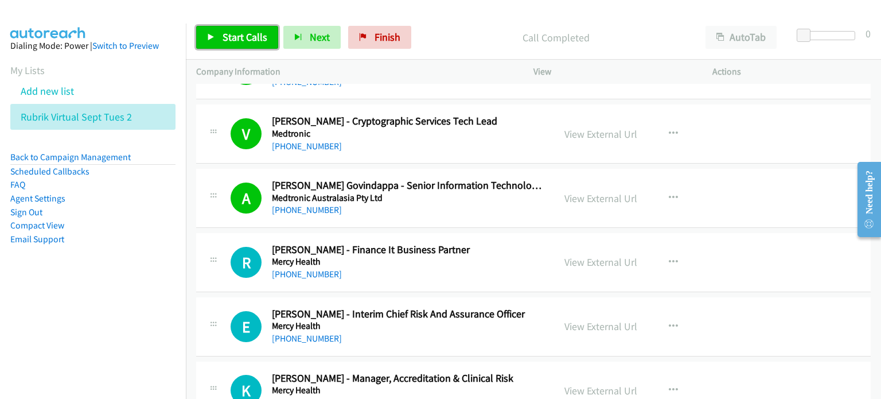
click at [242, 34] on span "Start Calls" at bounding box center [245, 36] width 45 height 13
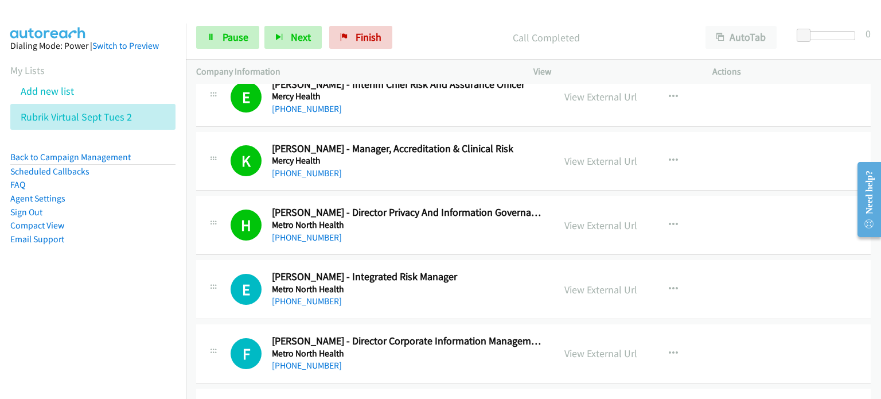
scroll to position [4532, 0]
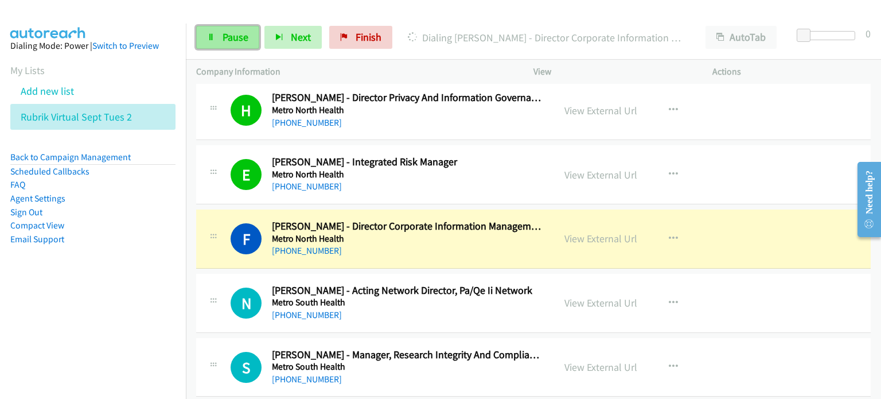
click at [234, 34] on span "Pause" at bounding box center [236, 36] width 26 height 13
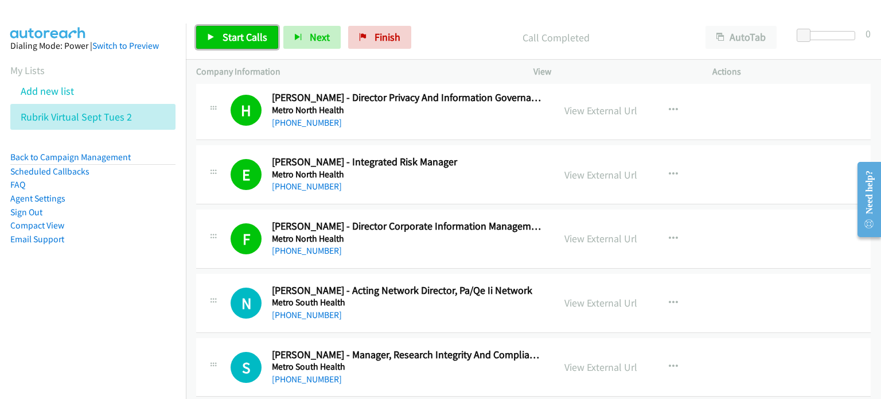
click at [226, 29] on link "Start Calls" at bounding box center [237, 37] width 82 height 23
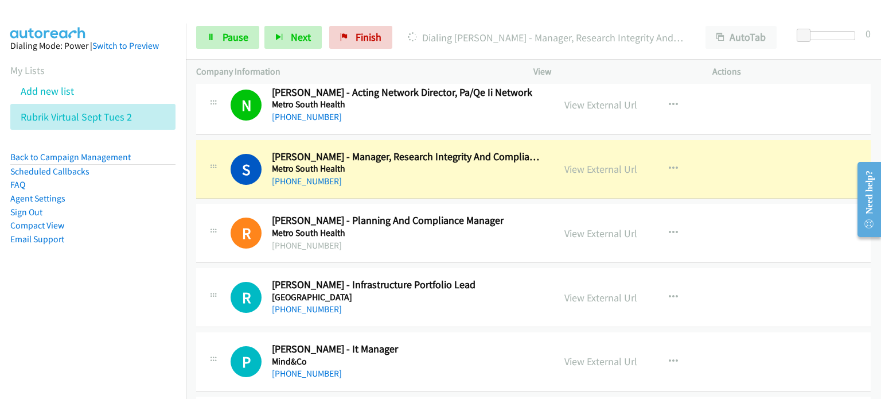
scroll to position [4761, 0]
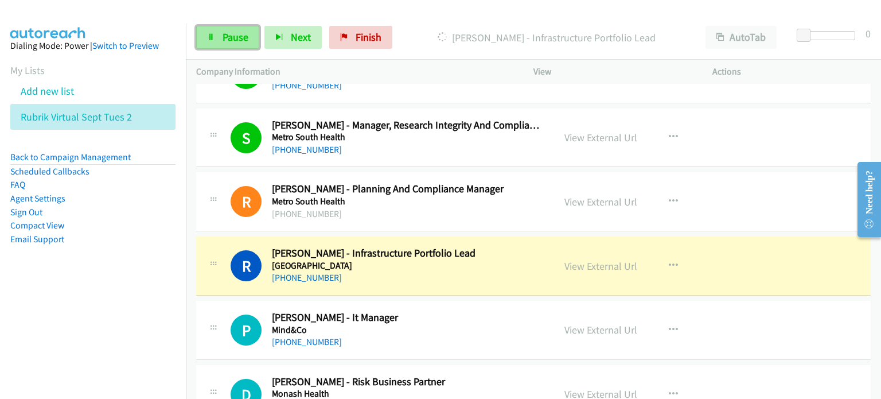
click at [230, 34] on span "Pause" at bounding box center [236, 36] width 26 height 13
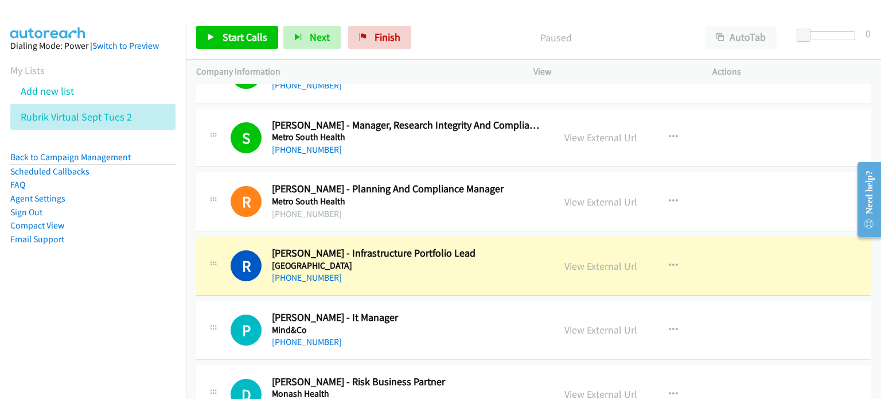
click at [444, 36] on p "Paused" at bounding box center [556, 37] width 258 height 15
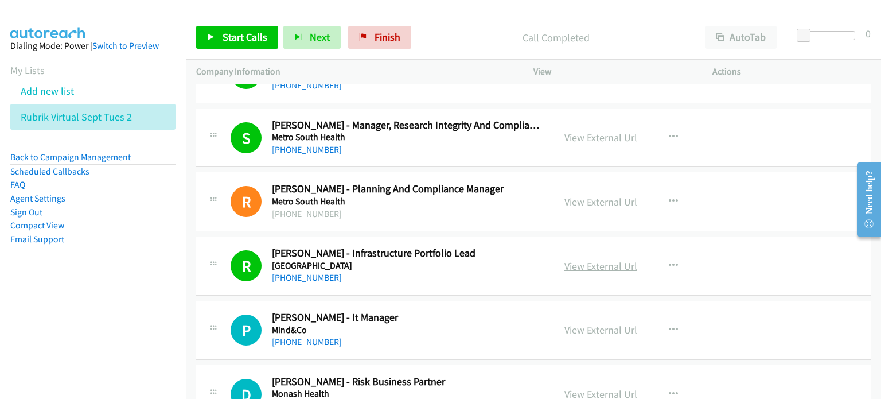
click at [603, 259] on link "View External Url" at bounding box center [600, 265] width 73 height 13
click at [246, 35] on span "Start Calls" at bounding box center [245, 36] width 45 height 13
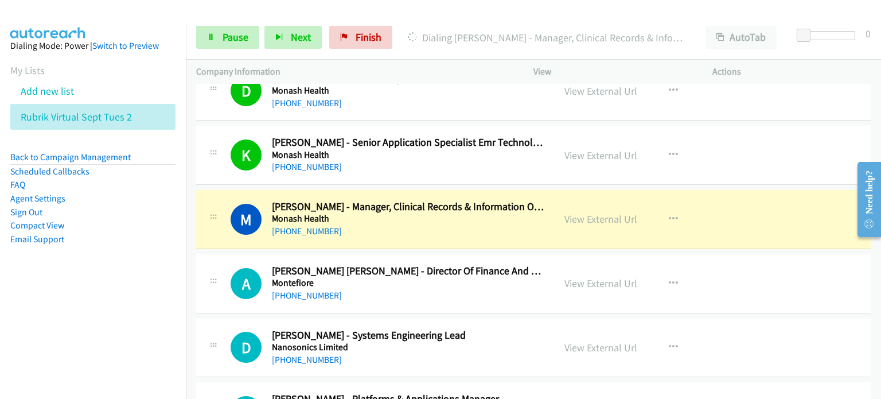
scroll to position [5277, 0]
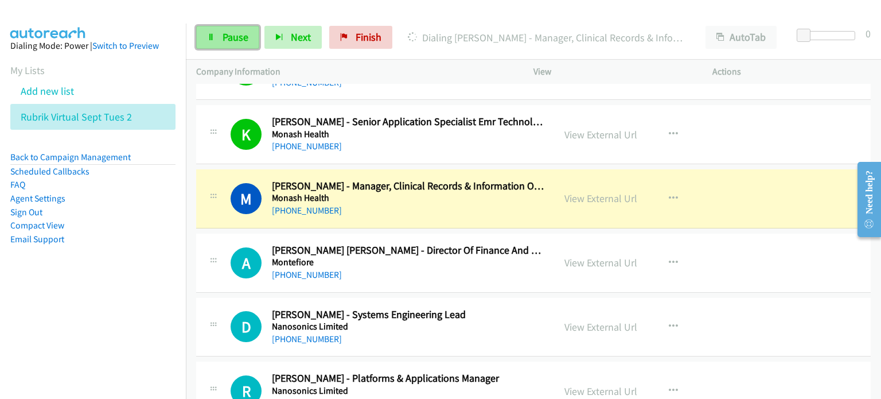
click at [236, 37] on span "Pause" at bounding box center [236, 36] width 26 height 13
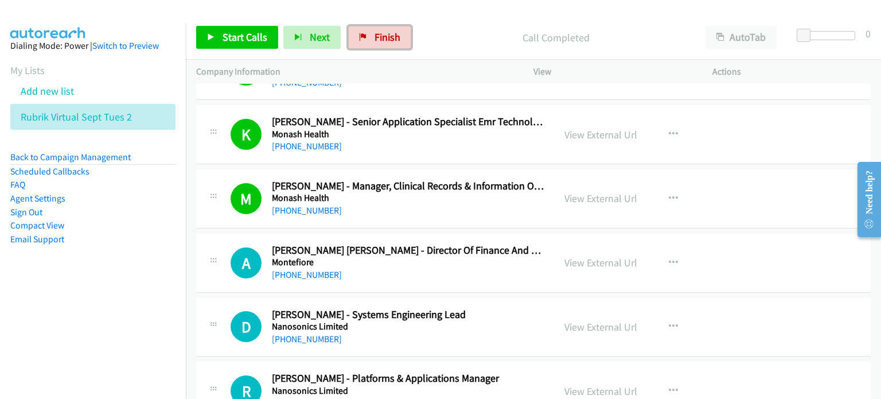
click at [375, 32] on span "Finish" at bounding box center [388, 36] width 26 height 13
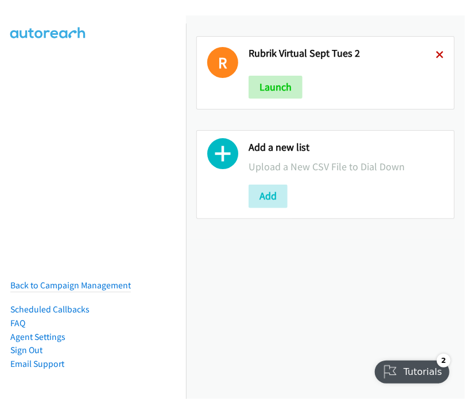
click at [435, 52] on icon at bounding box center [439, 56] width 8 height 8
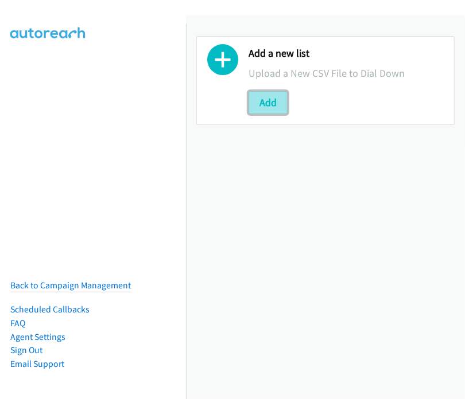
click at [264, 100] on button "Add" at bounding box center [267, 102] width 39 height 23
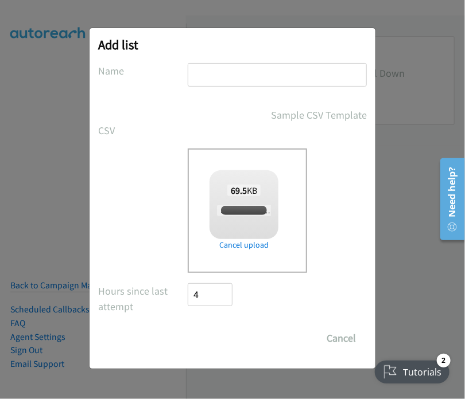
checkbox input "true"
click at [216, 73] on input "text" at bounding box center [277, 75] width 179 height 24
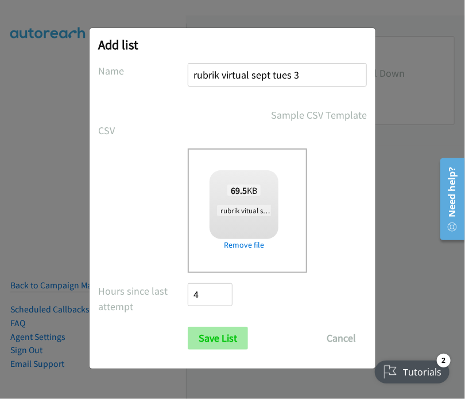
type input "rubrik virtual sept tues 3"
drag, startPoint x: 214, startPoint y: 336, endPoint x: 299, endPoint y: 299, distance: 93.0
click at [214, 336] on input "Save List" at bounding box center [218, 338] width 60 height 23
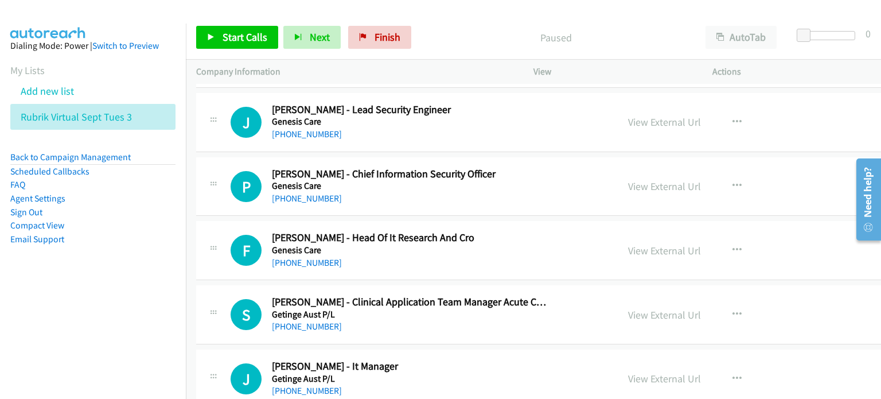
scroll to position [271, 0]
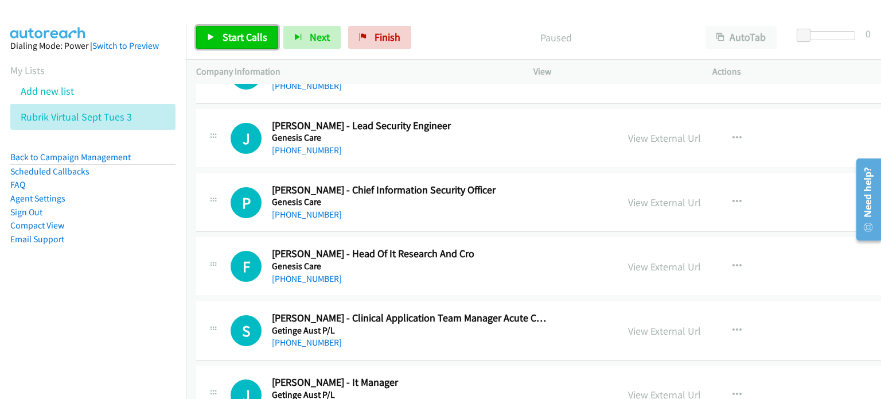
click at [239, 36] on span "Start Calls" at bounding box center [245, 36] width 45 height 13
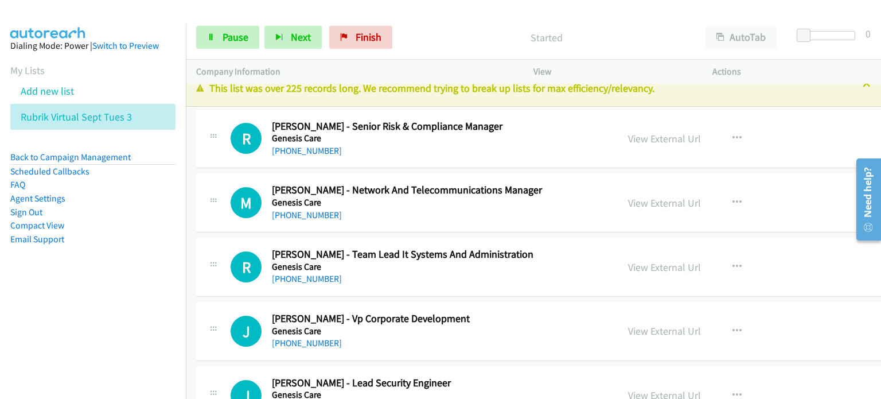
scroll to position [0, 0]
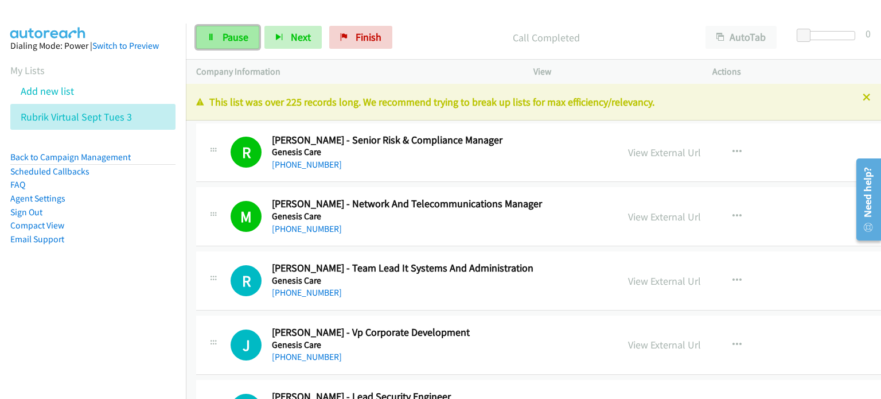
click at [228, 34] on span "Pause" at bounding box center [236, 36] width 26 height 13
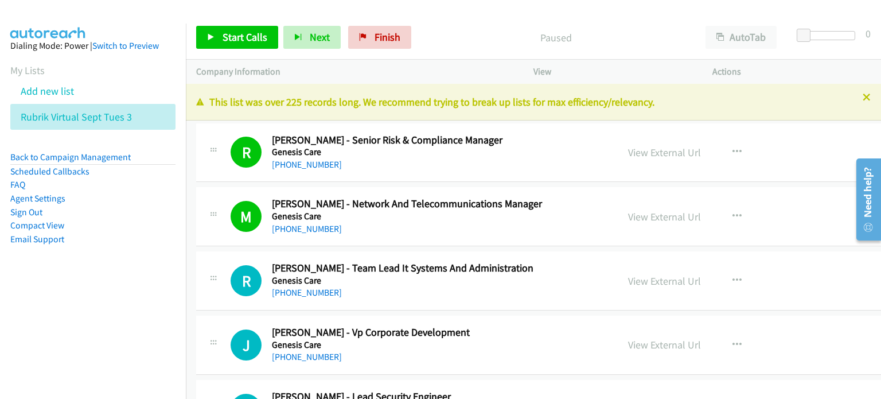
drag, startPoint x: 434, startPoint y: 32, endPoint x: 433, endPoint y: 41, distance: 9.8
click at [434, 32] on p "Paused" at bounding box center [556, 37] width 258 height 15
click at [231, 36] on span "Start Calls" at bounding box center [245, 36] width 45 height 13
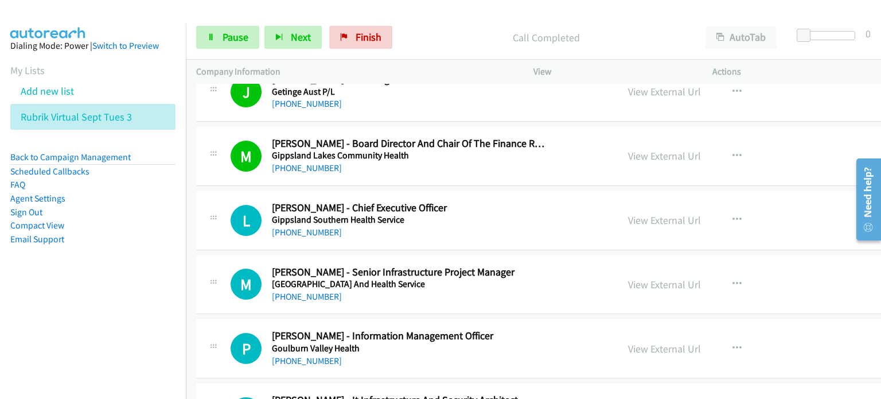
scroll to position [631, 0]
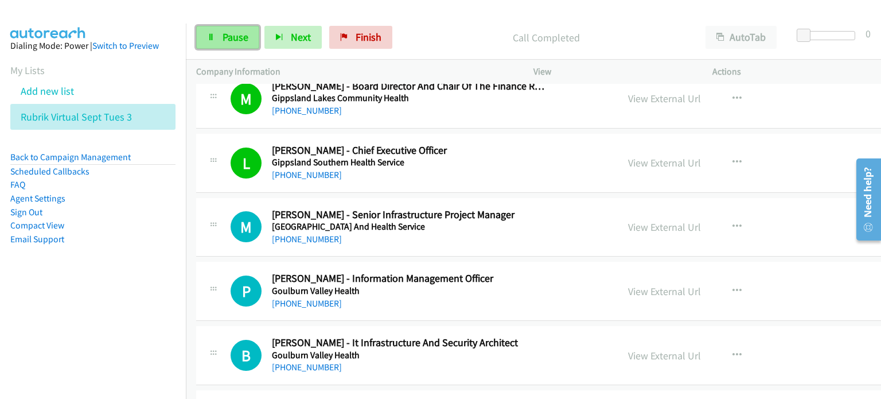
click at [224, 33] on span "Pause" at bounding box center [236, 36] width 26 height 13
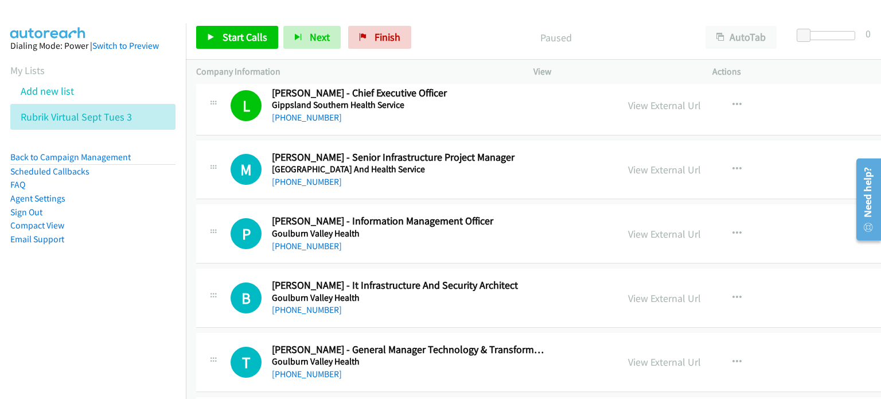
scroll to position [574, 0]
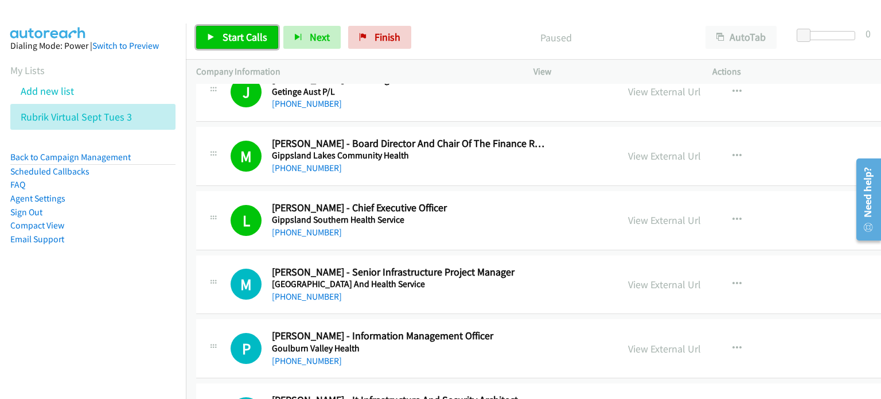
click at [228, 34] on span "Start Calls" at bounding box center [245, 36] width 45 height 13
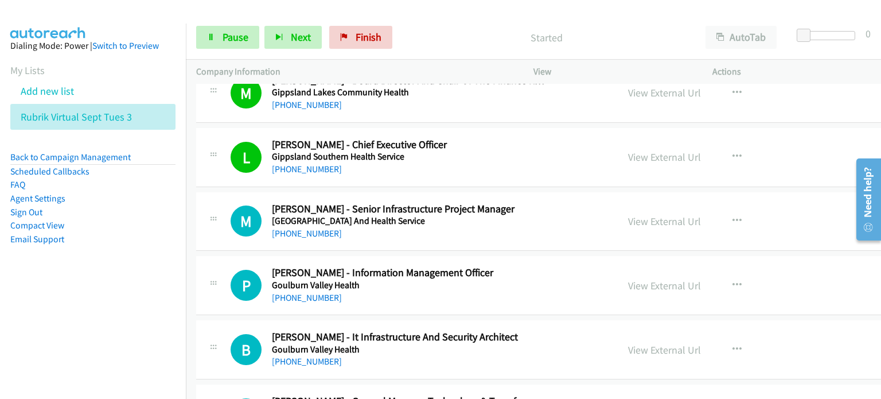
scroll to position [688, 0]
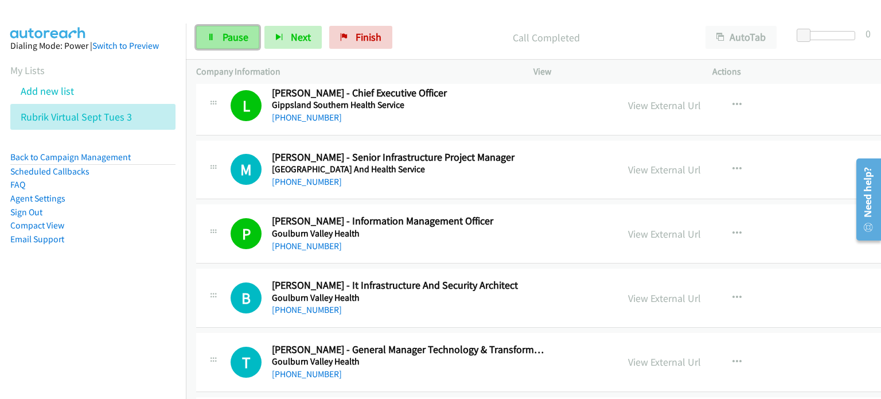
drag, startPoint x: 229, startPoint y: 32, endPoint x: 235, endPoint y: 36, distance: 6.9
click at [229, 33] on span "Pause" at bounding box center [236, 36] width 26 height 13
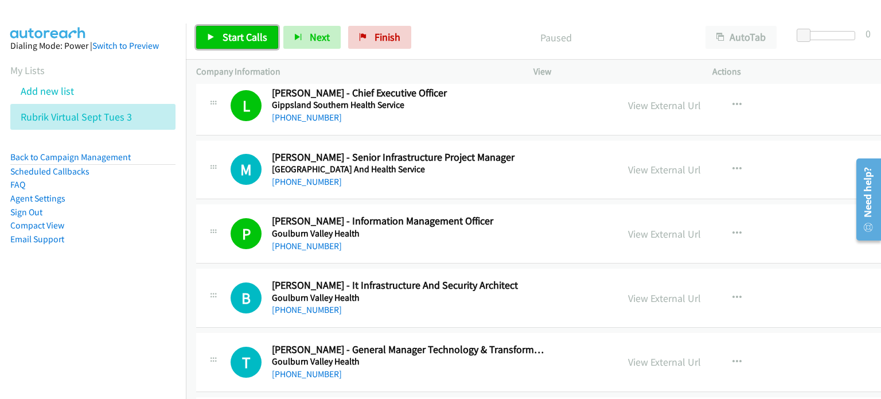
click at [232, 34] on span "Start Calls" at bounding box center [245, 36] width 45 height 13
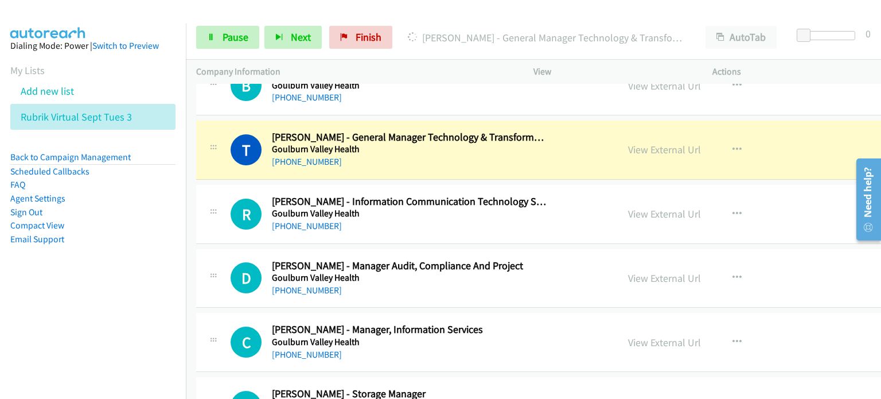
scroll to position [918, 0]
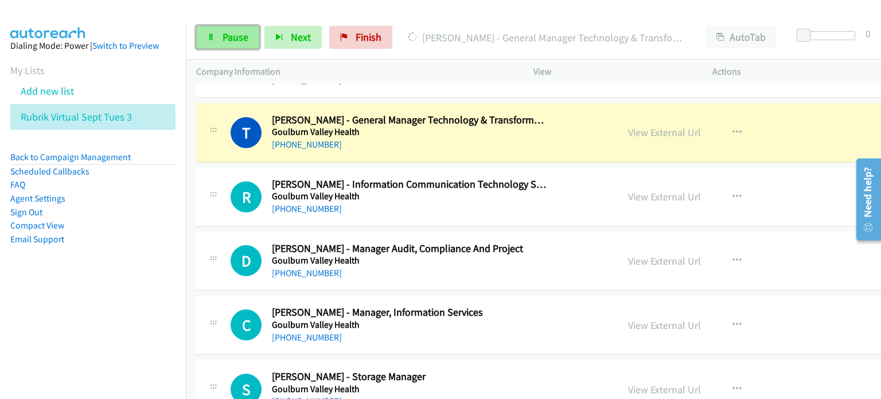
click at [229, 38] on span "Pause" at bounding box center [236, 36] width 26 height 13
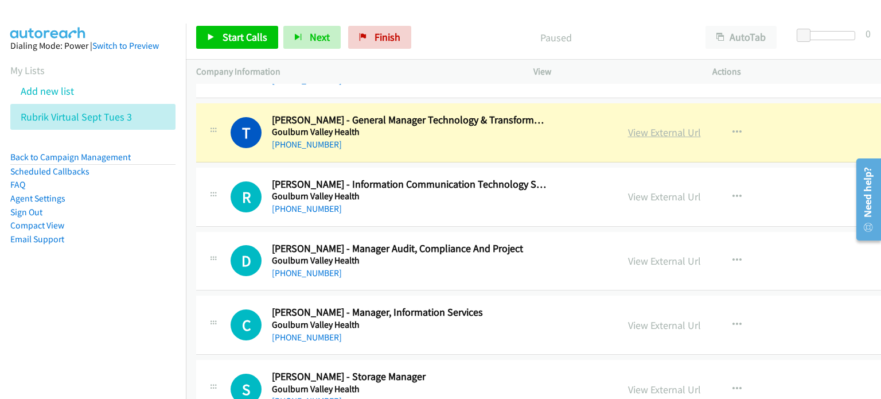
click at [464, 133] on link "View External Url" at bounding box center [664, 132] width 73 height 13
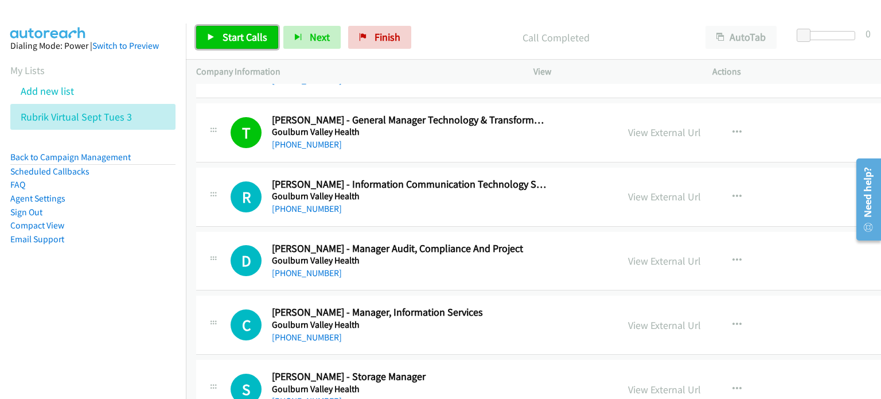
click at [233, 36] on span "Start Calls" at bounding box center [245, 36] width 45 height 13
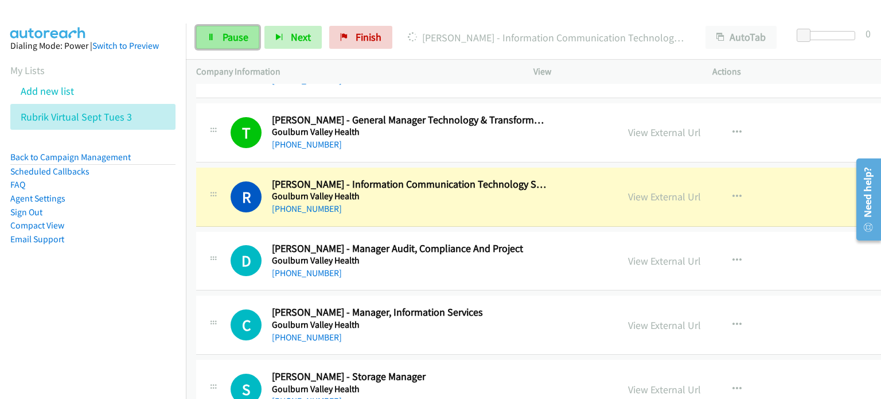
click at [227, 36] on span "Pause" at bounding box center [236, 36] width 26 height 13
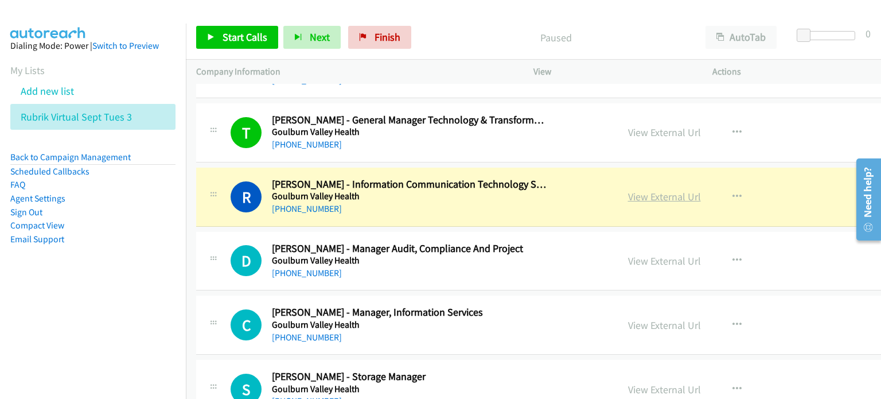
click at [464, 200] on link "View External Url" at bounding box center [664, 196] width 73 height 13
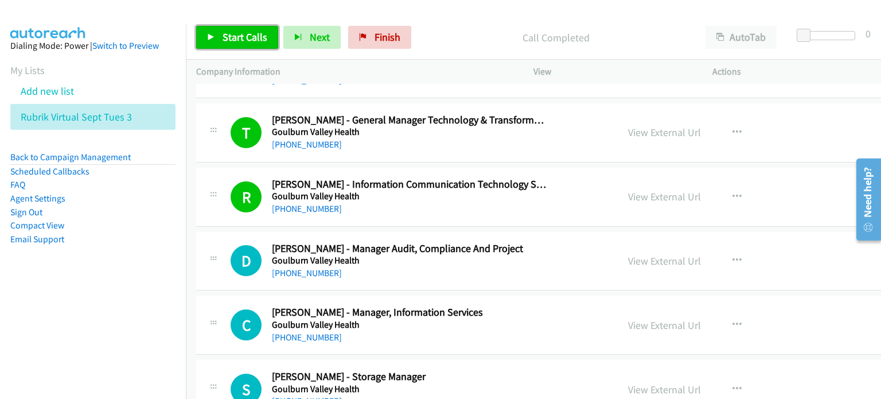
click at [228, 33] on span "Start Calls" at bounding box center [245, 36] width 45 height 13
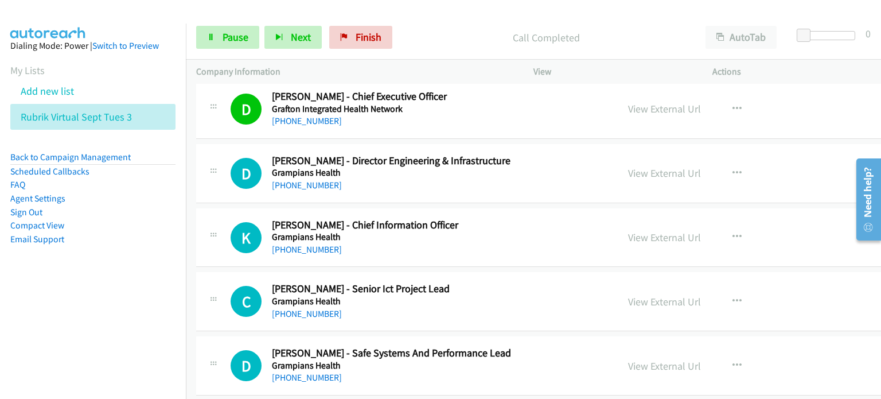
scroll to position [1319, 0]
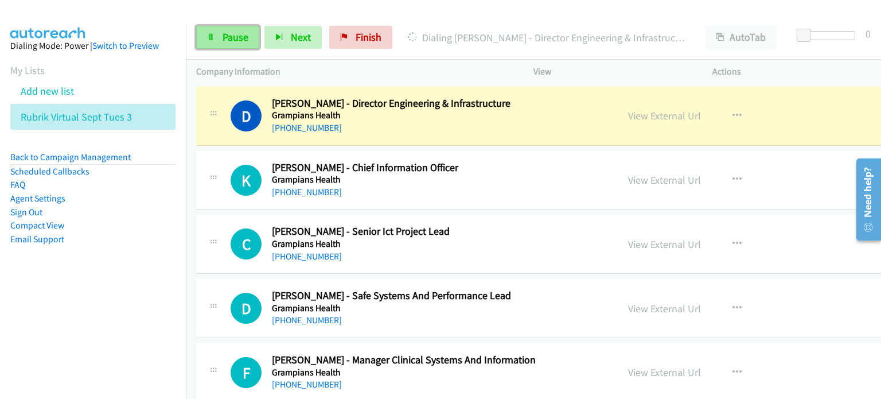
click at [228, 32] on span "Pause" at bounding box center [236, 36] width 26 height 13
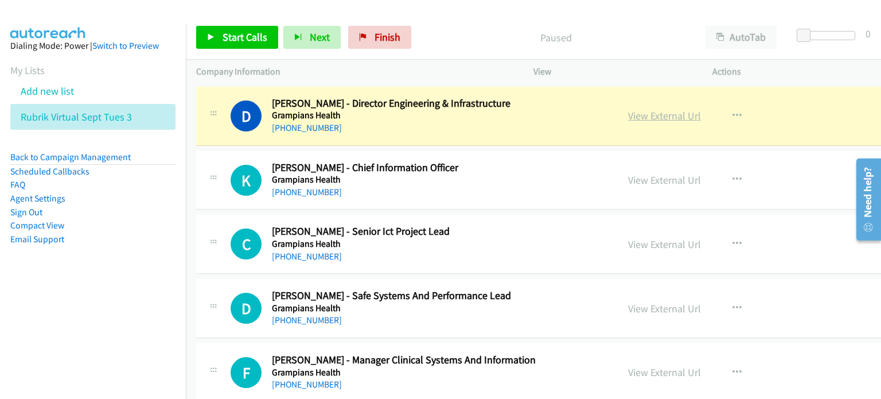
click at [464, 112] on link "View External Url" at bounding box center [664, 115] width 73 height 13
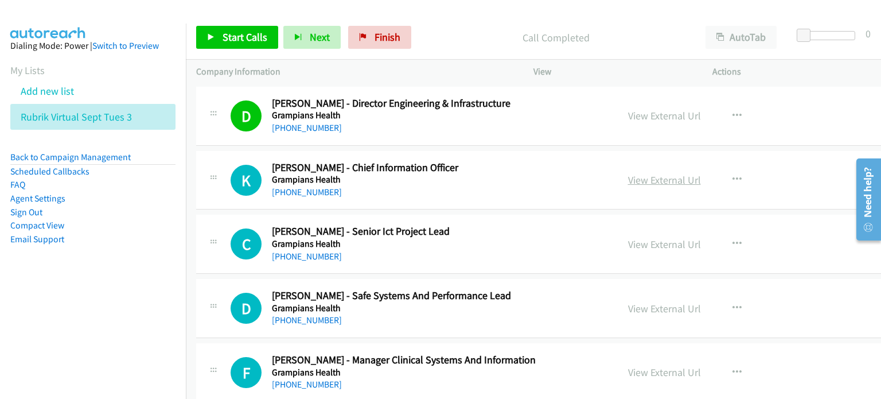
click at [464, 177] on link "View External Url" at bounding box center [664, 179] width 73 height 13
click at [240, 34] on span "Start Calls" at bounding box center [245, 36] width 45 height 13
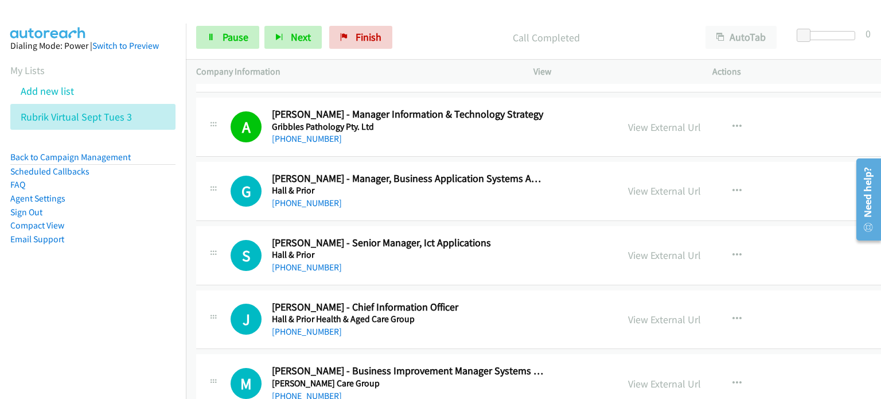
scroll to position [1893, 0]
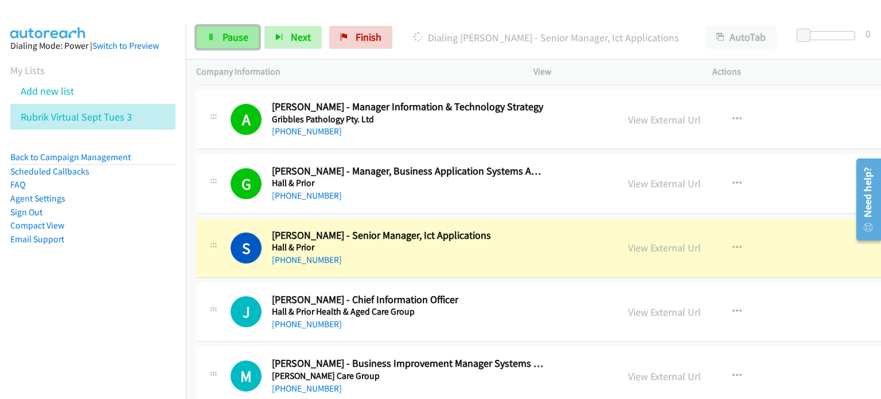
click at [223, 33] on span "Pause" at bounding box center [236, 36] width 26 height 13
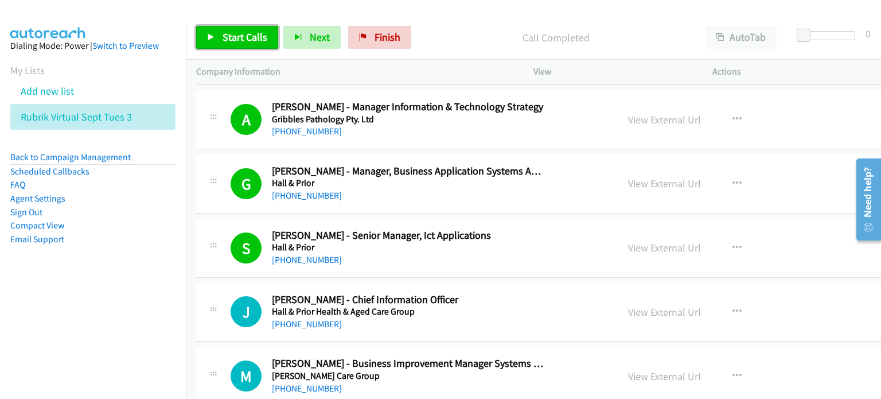
click at [217, 37] on link "Start Calls" at bounding box center [237, 37] width 82 height 23
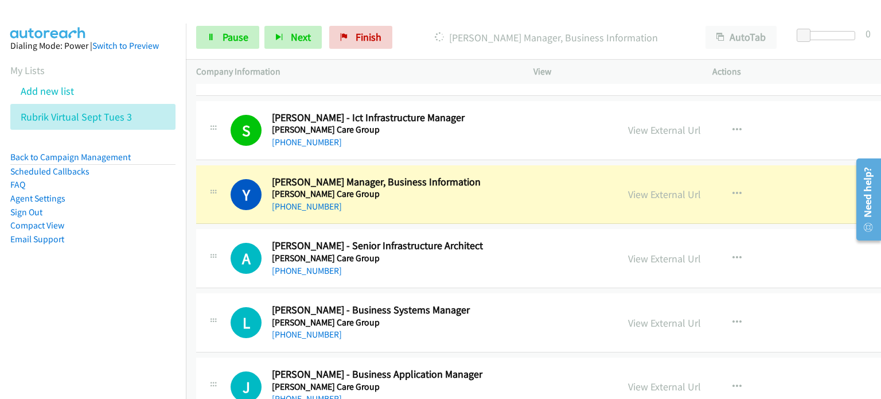
scroll to position [2352, 0]
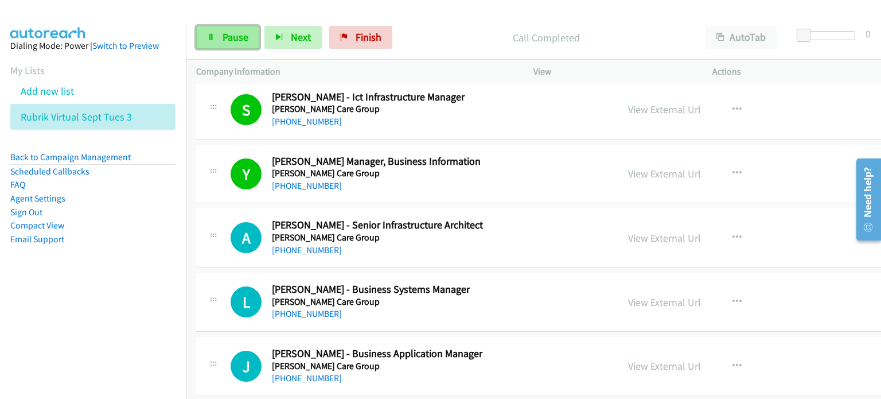
click at [236, 28] on link "Pause" at bounding box center [227, 37] width 63 height 23
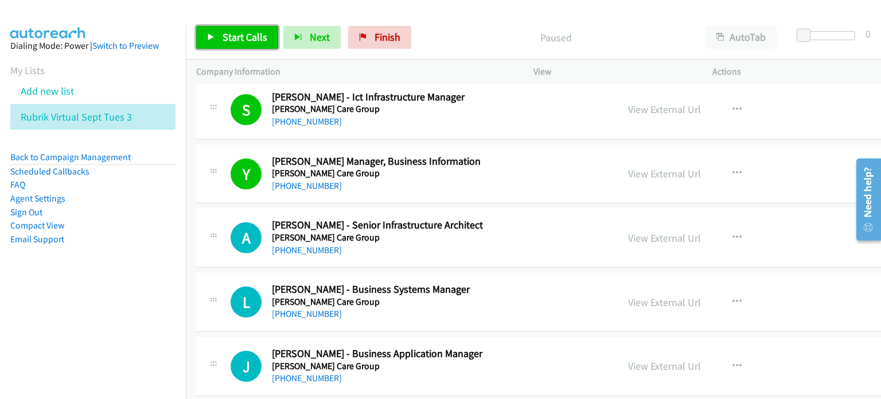
click at [235, 34] on span "Start Calls" at bounding box center [245, 36] width 45 height 13
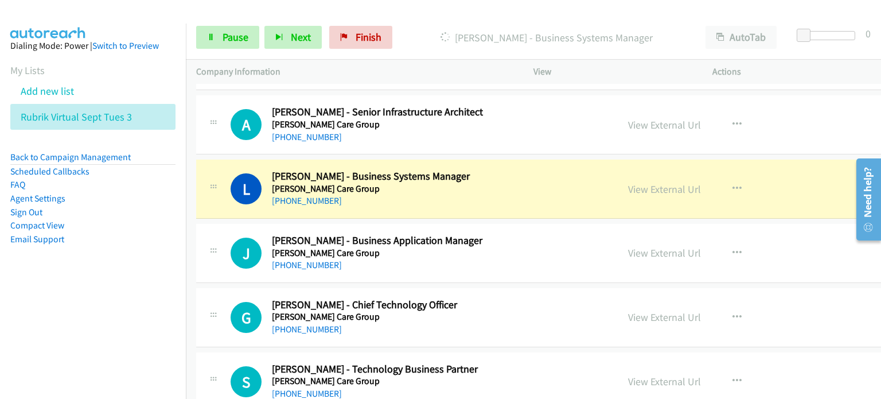
scroll to position [2467, 0]
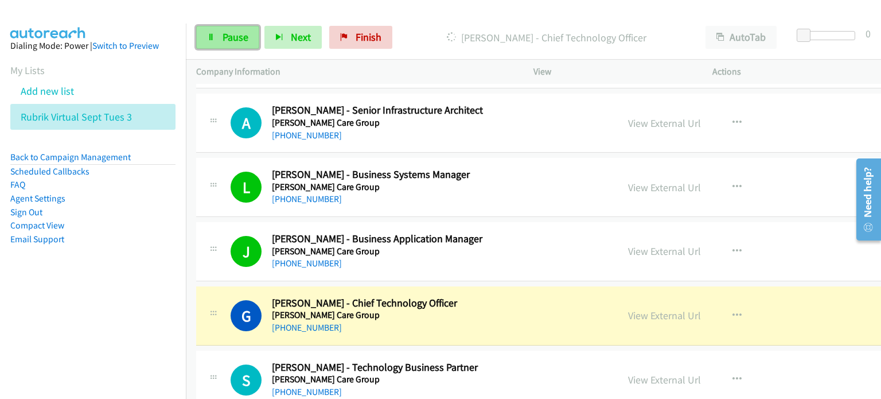
click at [229, 34] on span "Pause" at bounding box center [236, 36] width 26 height 13
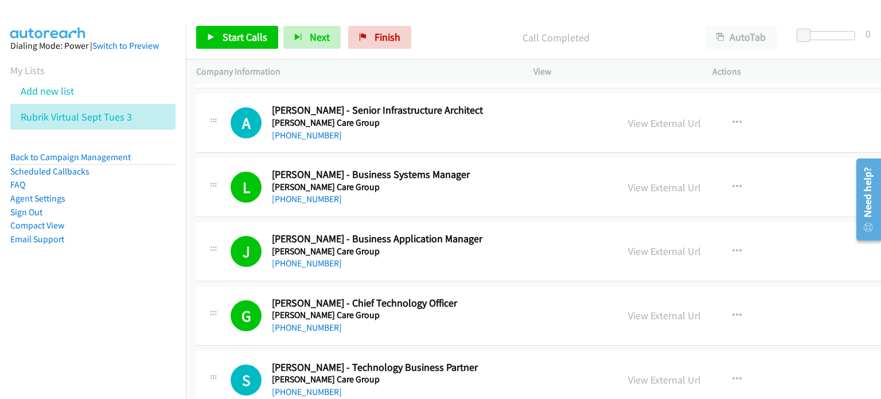
click at [464, 38] on p "Call Completed" at bounding box center [556, 37] width 258 height 15
click at [464, 314] on link "View External Url" at bounding box center [664, 315] width 73 height 13
click at [218, 33] on link "Start Calls" at bounding box center [237, 37] width 82 height 23
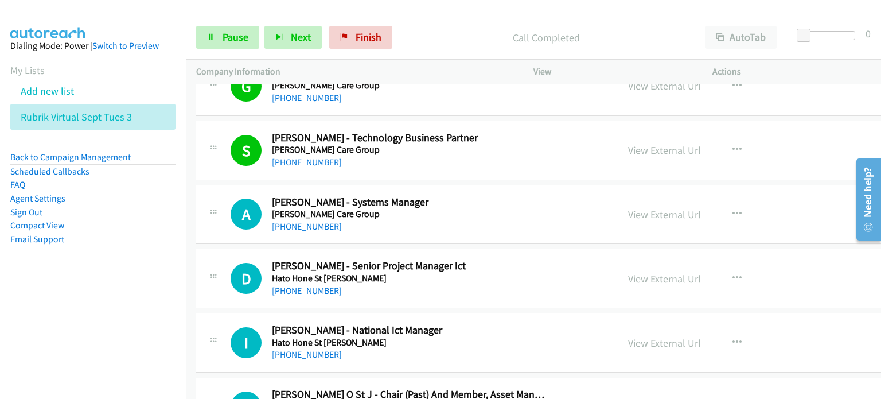
scroll to position [2753, 0]
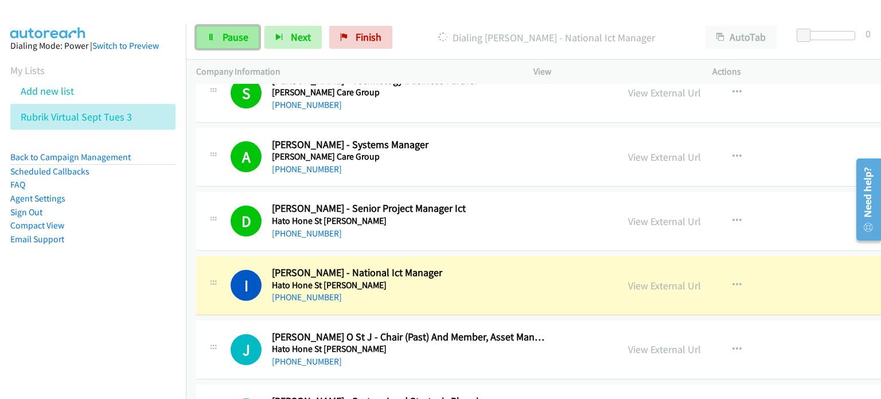
click at [233, 41] on span "Pause" at bounding box center [236, 36] width 26 height 13
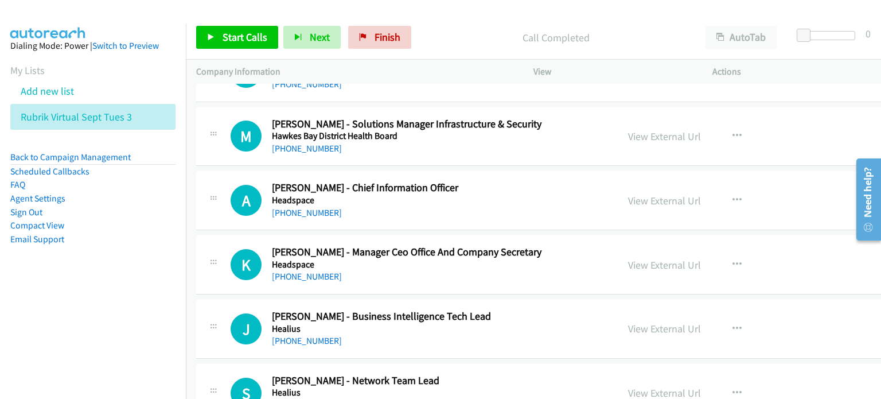
scroll to position [3155, 0]
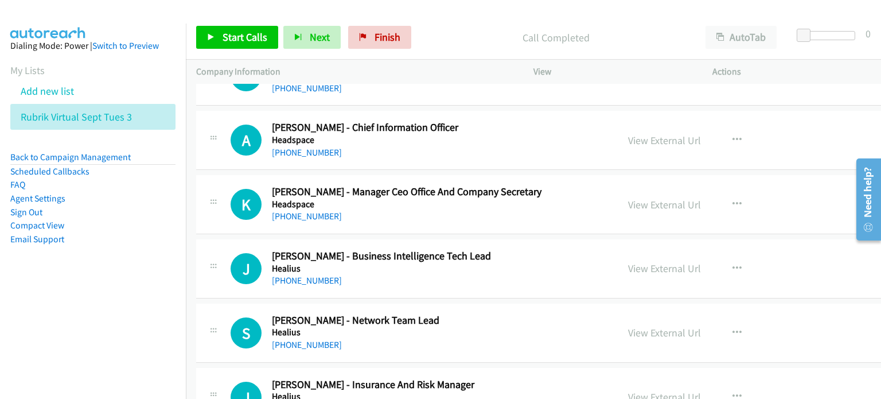
click at [439, 26] on div "Call Completed" at bounding box center [555, 37] width 279 height 23
click at [464, 128] on button "button" at bounding box center [737, 139] width 31 height 23
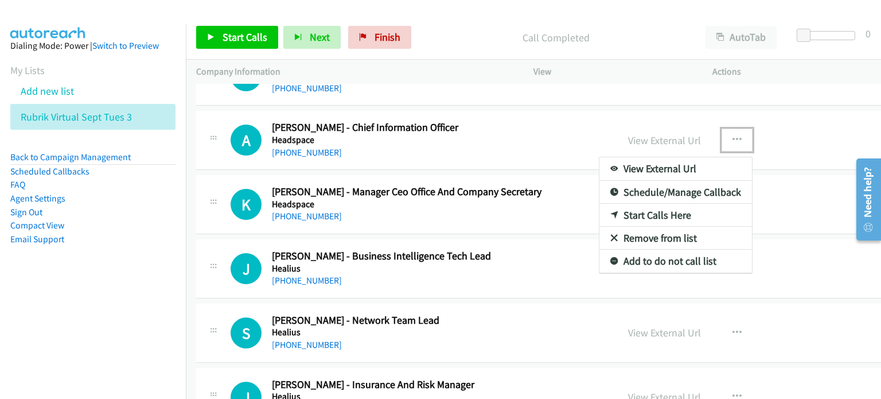
click at [464, 205] on link "Start Calls Here" at bounding box center [675, 215] width 153 height 23
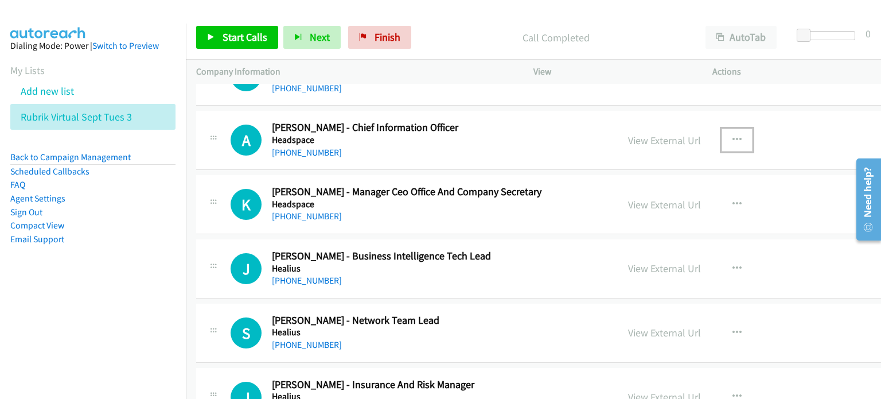
click at [464, 135] on icon "button" at bounding box center [737, 139] width 9 height 9
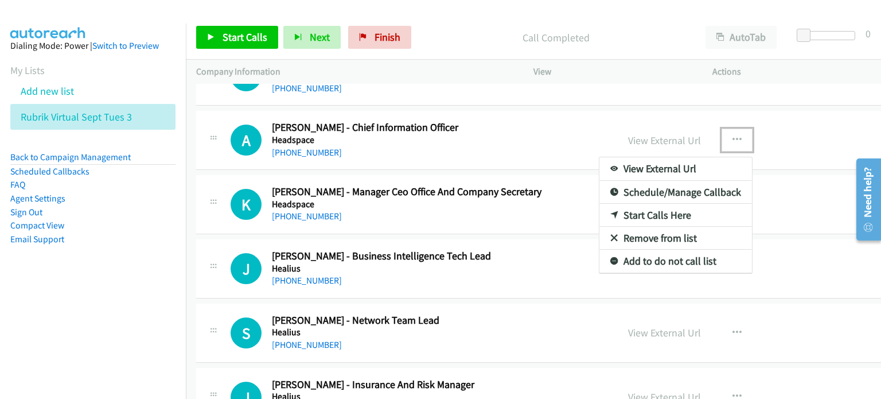
click at [464, 207] on link "Start Calls Here" at bounding box center [675, 215] width 153 height 23
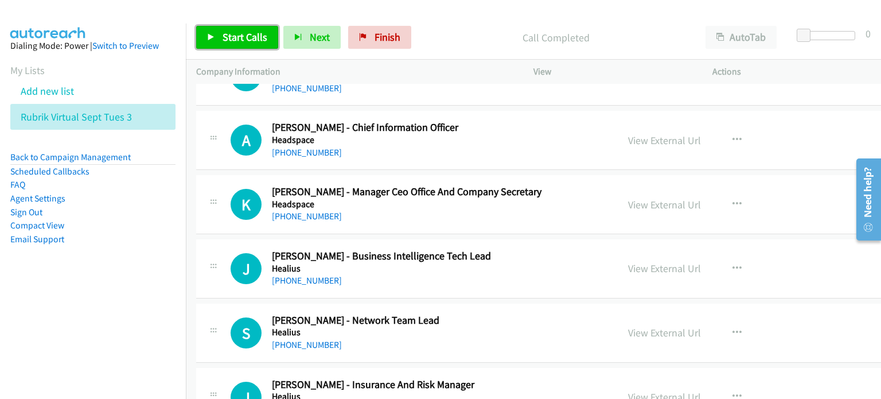
click at [229, 36] on span "Start Calls" at bounding box center [245, 36] width 45 height 13
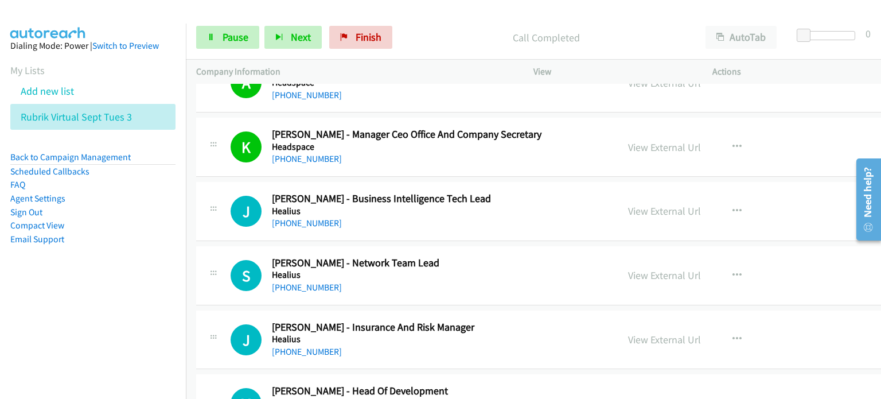
scroll to position [3270, 0]
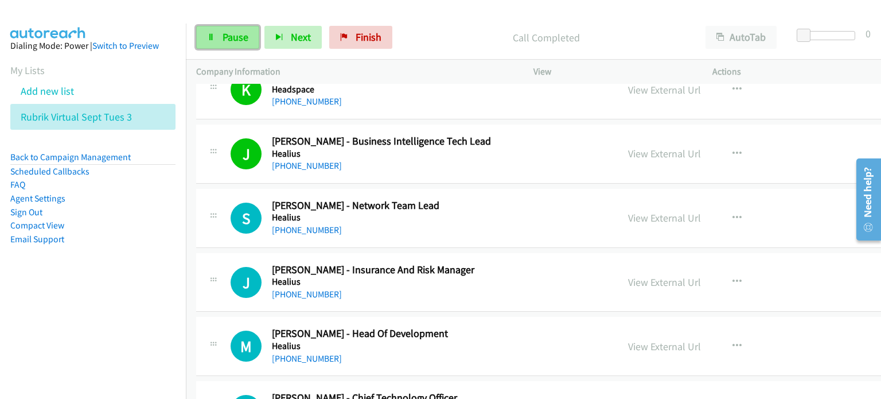
click at [232, 33] on span "Pause" at bounding box center [236, 36] width 26 height 13
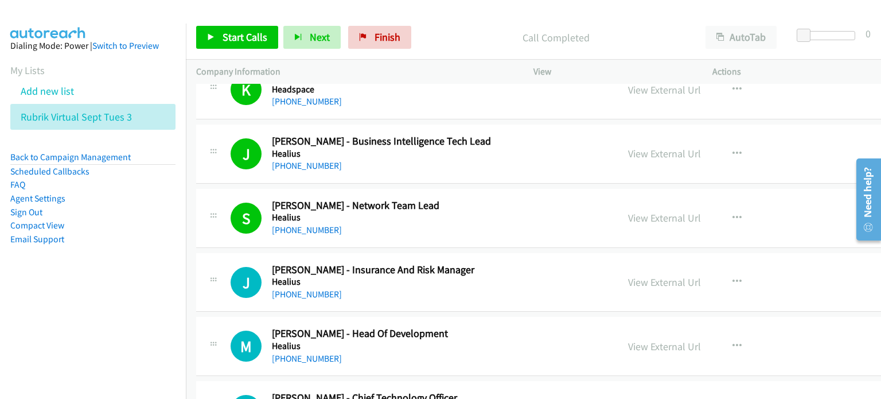
click at [464, 28] on div "Call Completed" at bounding box center [555, 37] width 279 height 23
click at [464, 215] on link "View External Url" at bounding box center [664, 217] width 73 height 13
click at [243, 35] on span "Start Calls" at bounding box center [245, 36] width 45 height 13
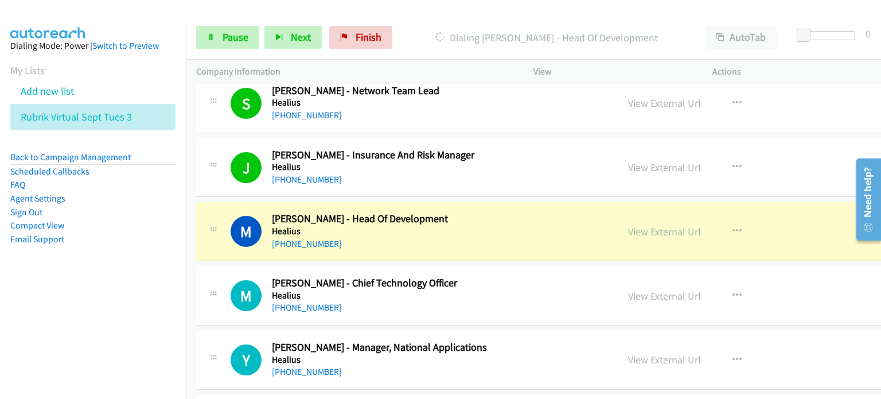
scroll to position [3442, 0]
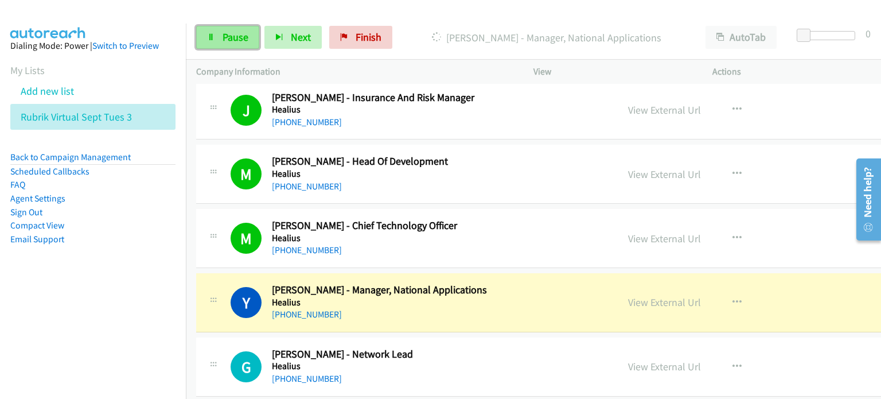
click at [231, 32] on span "Pause" at bounding box center [236, 36] width 26 height 13
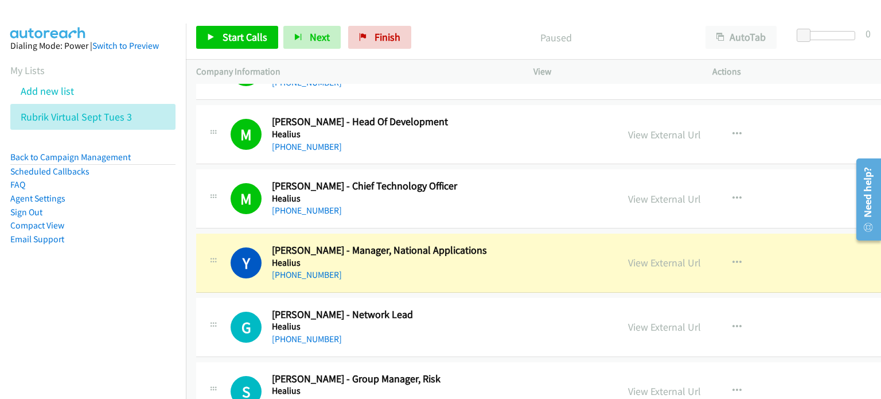
scroll to position [3499, 0]
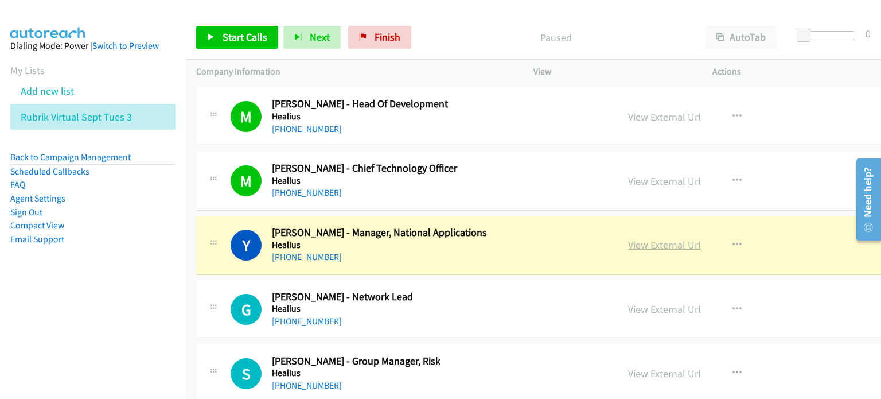
click at [464, 238] on link "View External Url" at bounding box center [664, 244] width 73 height 13
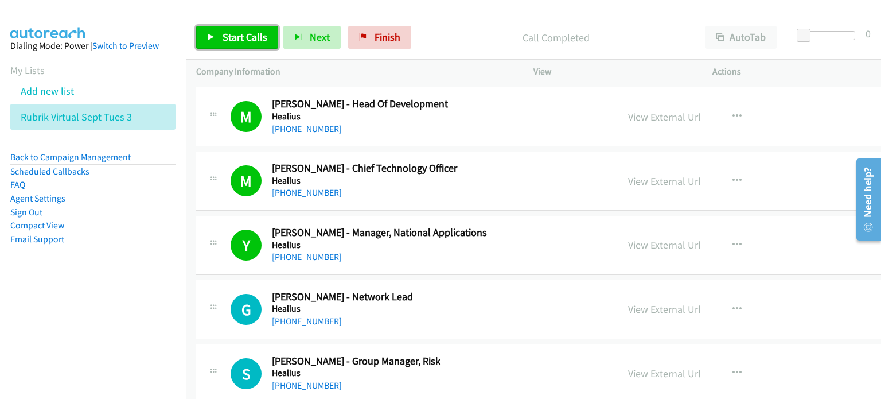
click at [244, 38] on span "Start Calls" at bounding box center [245, 36] width 45 height 13
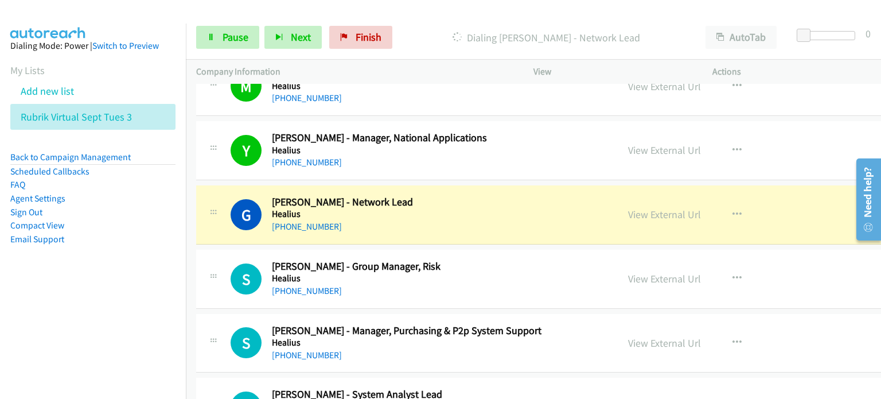
scroll to position [3614, 0]
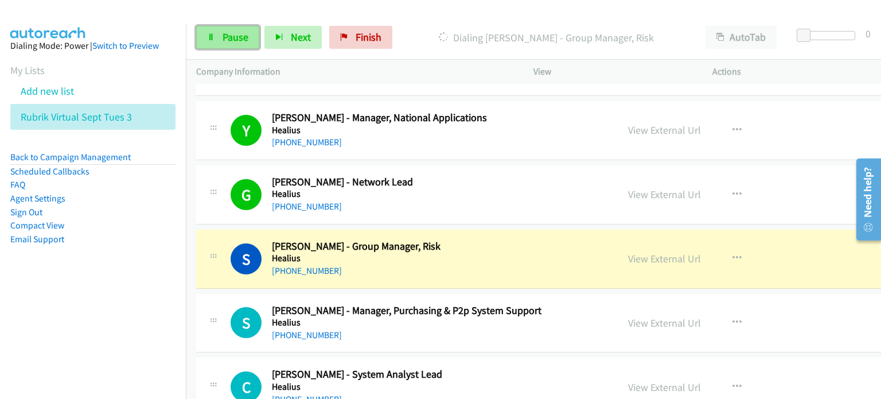
click at [232, 34] on span "Pause" at bounding box center [236, 36] width 26 height 13
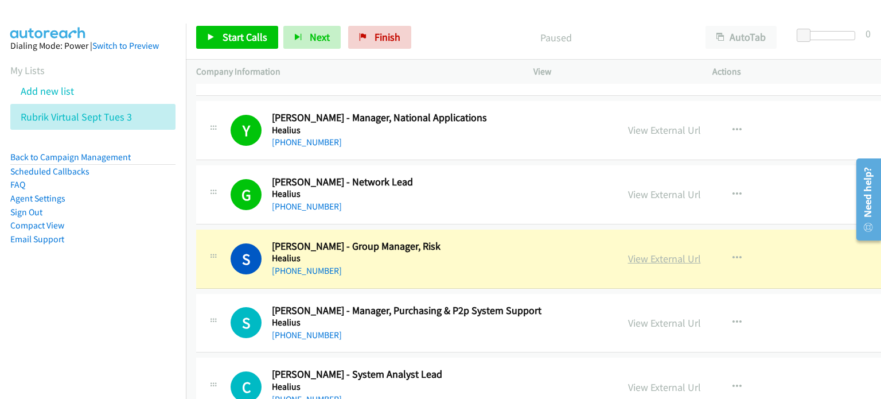
click at [464, 252] on link "View External Url" at bounding box center [664, 258] width 73 height 13
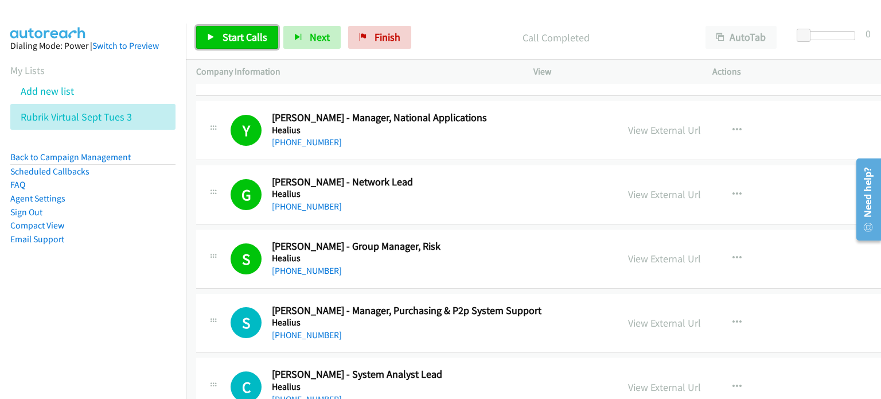
click at [221, 29] on link "Start Calls" at bounding box center [237, 37] width 82 height 23
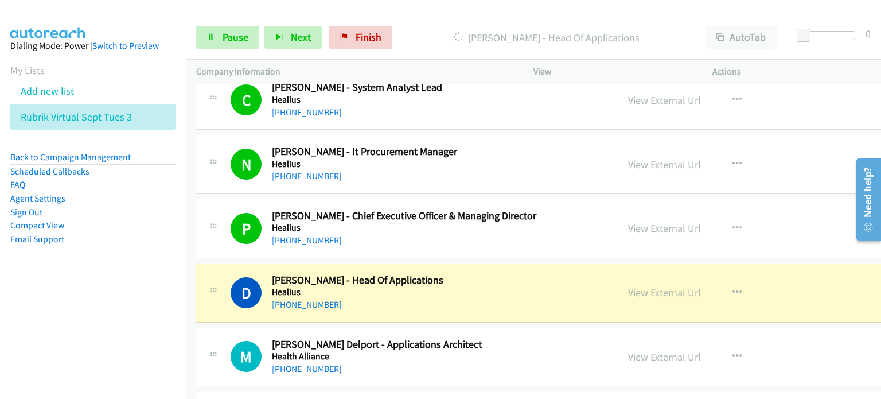
scroll to position [4015, 0]
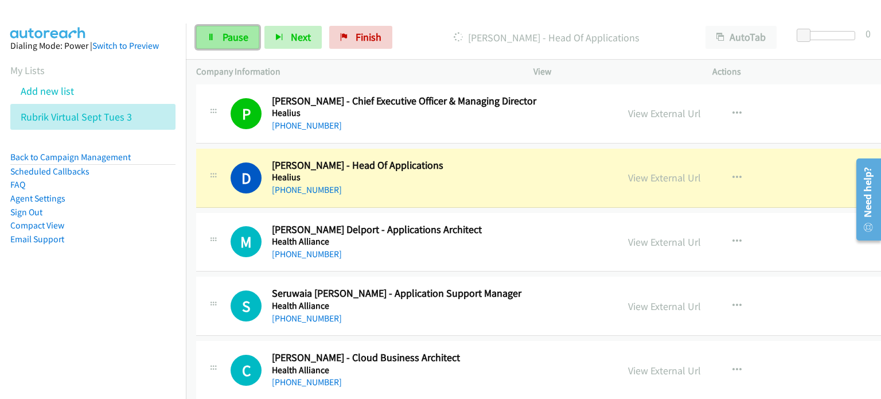
click at [238, 38] on span "Pause" at bounding box center [236, 36] width 26 height 13
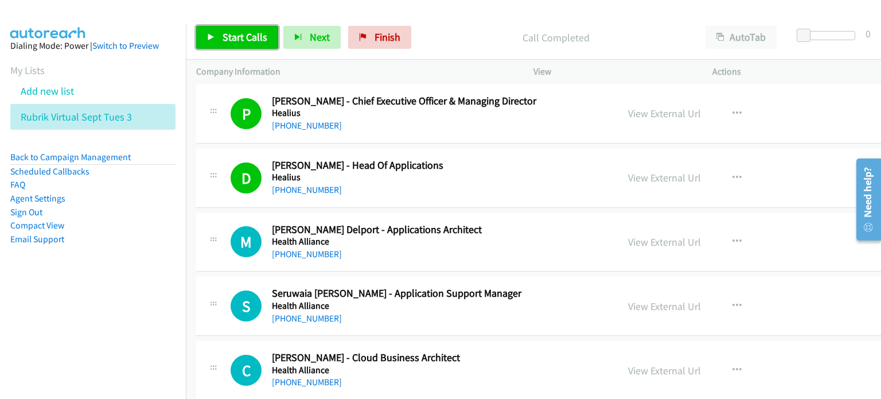
click at [239, 31] on span "Start Calls" at bounding box center [245, 36] width 45 height 13
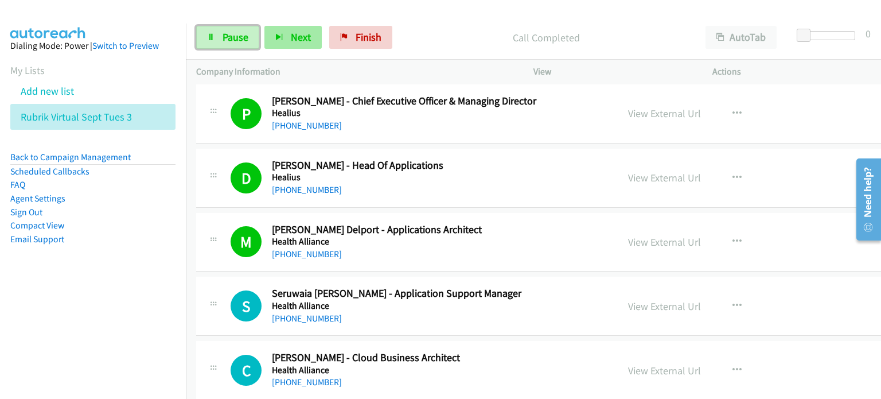
drag, startPoint x: 234, startPoint y: 34, endPoint x: 264, endPoint y: 45, distance: 32.5
click at [234, 34] on span "Pause" at bounding box center [236, 36] width 26 height 13
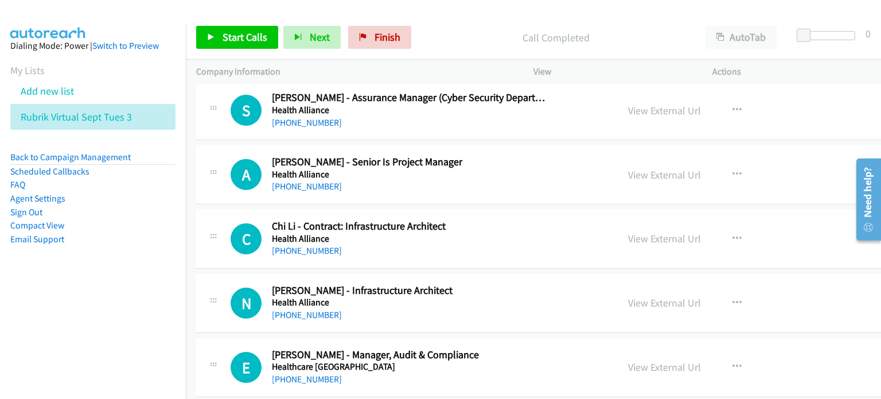
scroll to position [4704, 0]
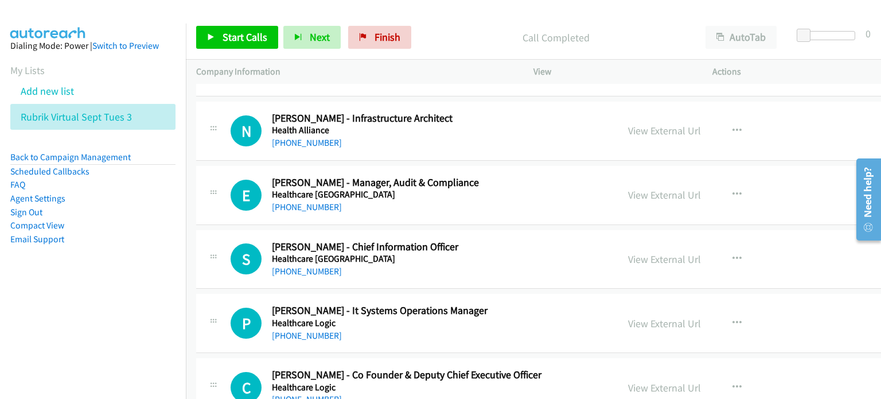
click at [464, 240] on h2 "[PERSON_NAME] - Chief Information Officer" at bounding box center [409, 246] width 275 height 13
click at [464, 254] on icon "button" at bounding box center [737, 258] width 9 height 9
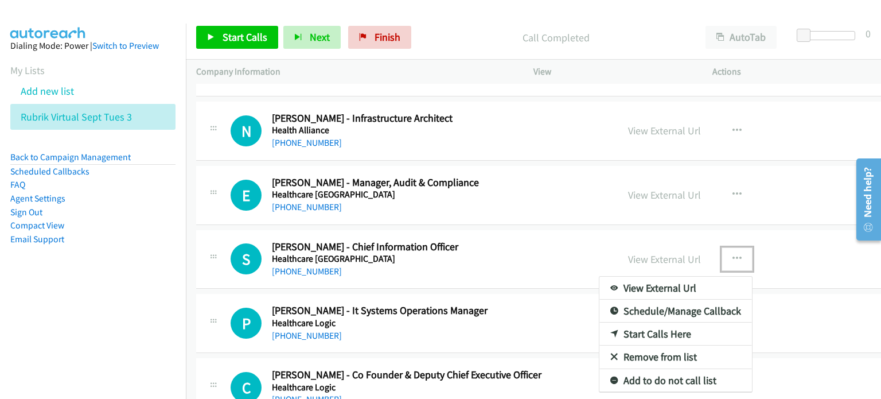
click at [464, 324] on link "Start Calls Here" at bounding box center [675, 333] width 153 height 23
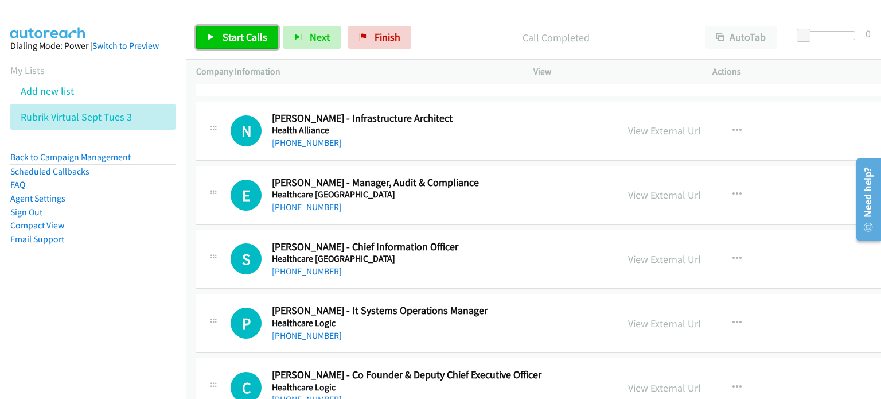
click at [239, 36] on span "Start Calls" at bounding box center [245, 36] width 45 height 13
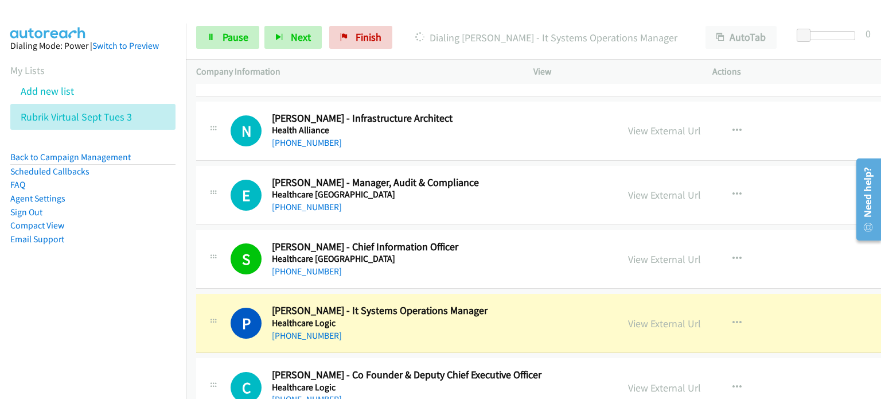
scroll to position [4818, 0]
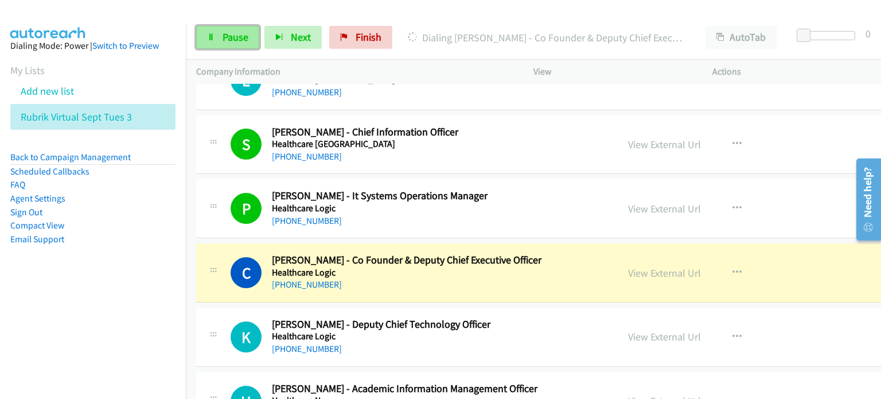
click at [232, 37] on span "Pause" at bounding box center [236, 36] width 26 height 13
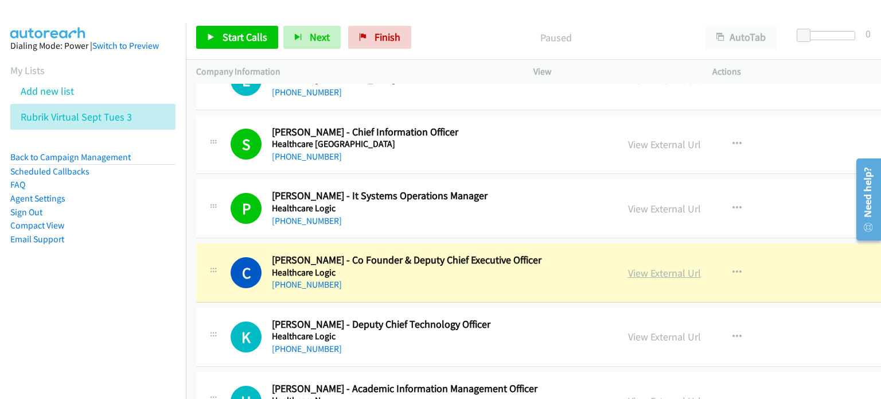
click at [464, 266] on link "View External Url" at bounding box center [664, 272] width 73 height 13
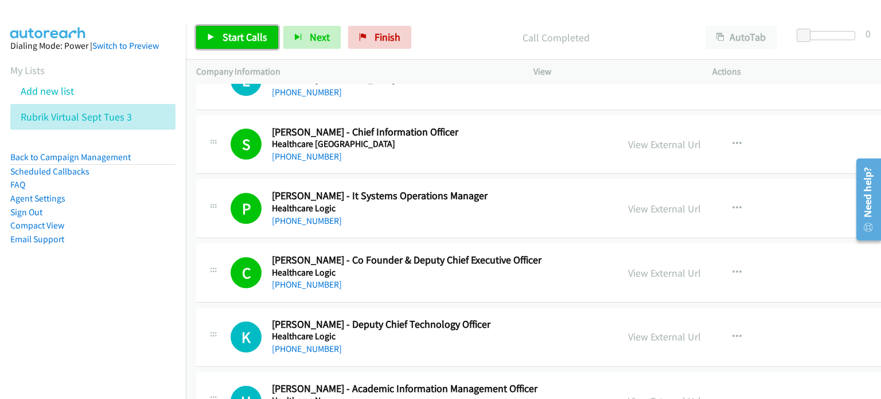
click at [223, 36] on span "Start Calls" at bounding box center [245, 36] width 45 height 13
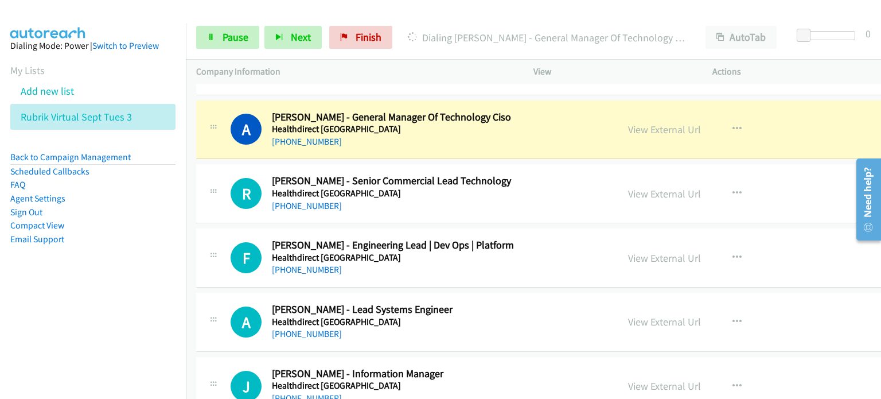
scroll to position [5163, 0]
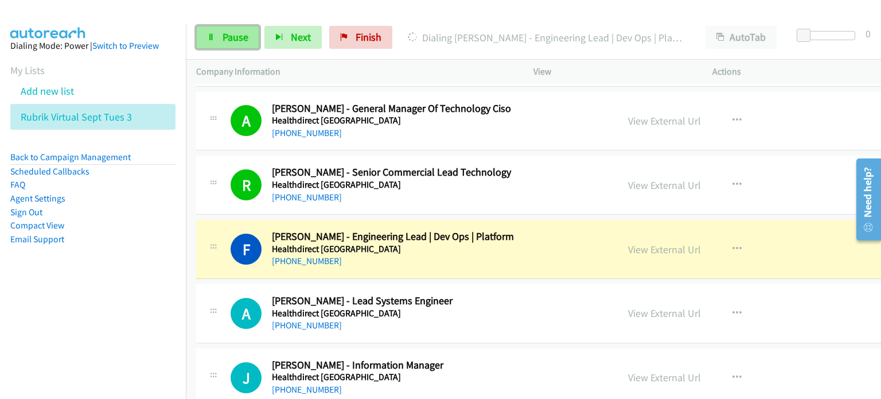
click at [213, 35] on icon at bounding box center [211, 38] width 8 height 8
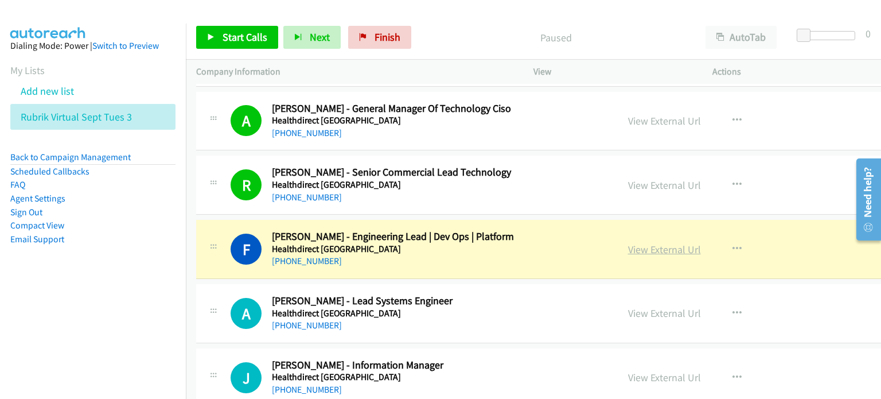
click at [464, 243] on link "View External Url" at bounding box center [664, 249] width 73 height 13
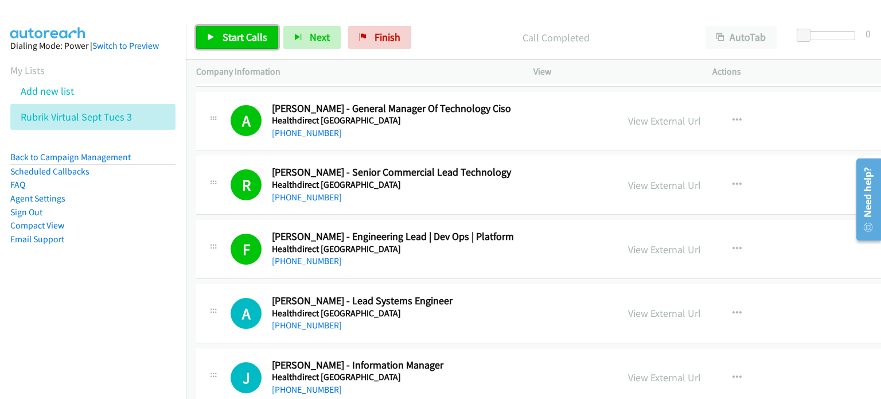
click at [229, 36] on span "Start Calls" at bounding box center [245, 36] width 45 height 13
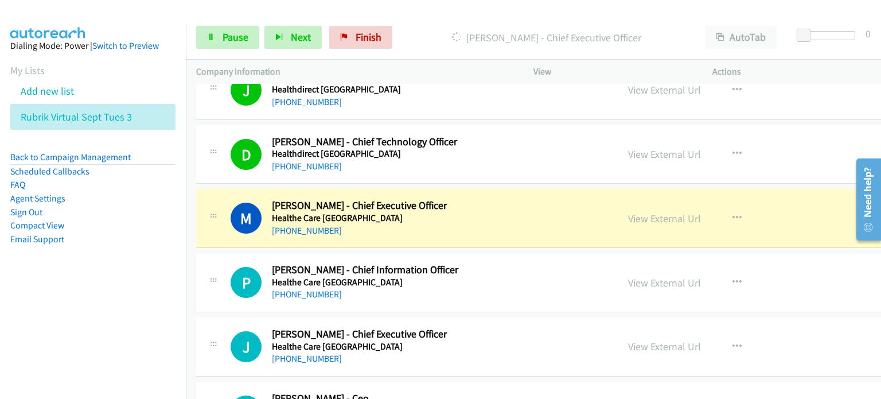
scroll to position [5507, 0]
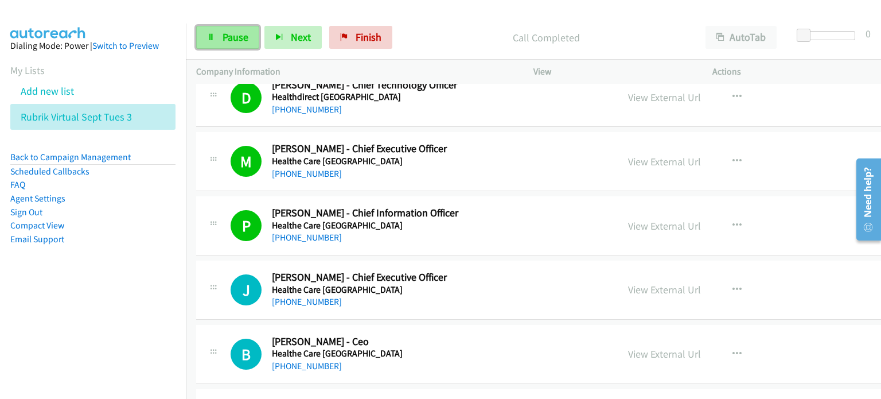
click at [224, 30] on span "Pause" at bounding box center [236, 36] width 26 height 13
